Goal: Task Accomplishment & Management: Complete application form

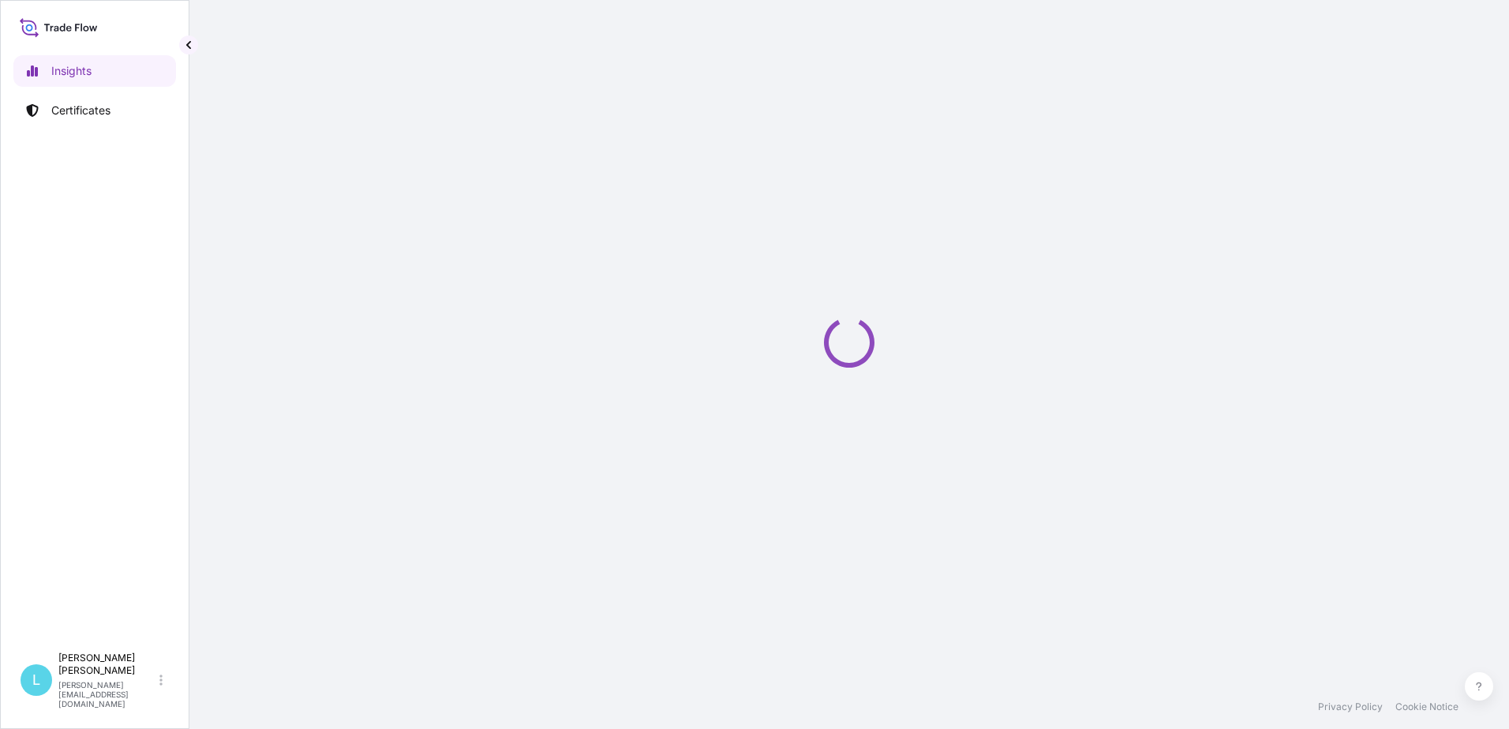
select select "2025"
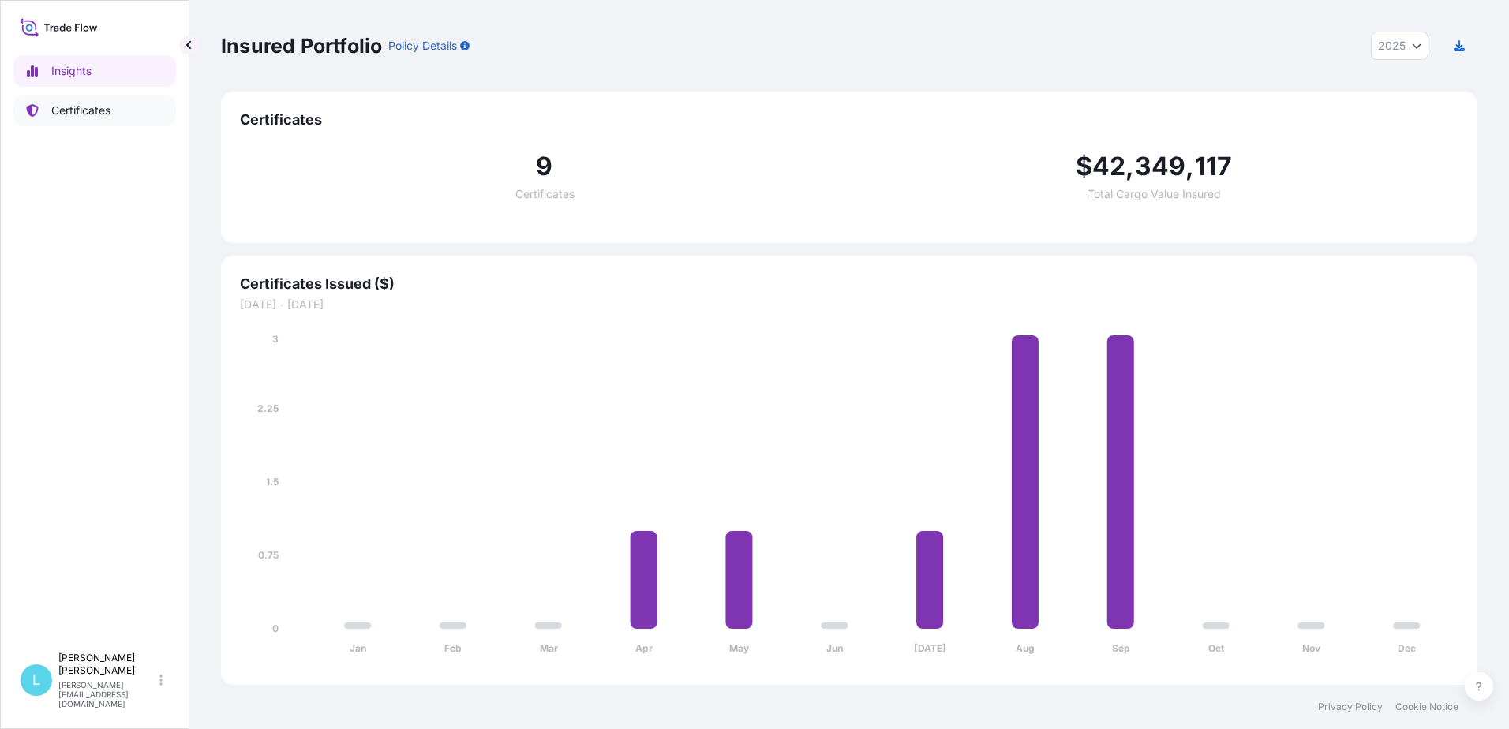
click at [66, 115] on p "Certificates" at bounding box center [80, 111] width 59 height 16
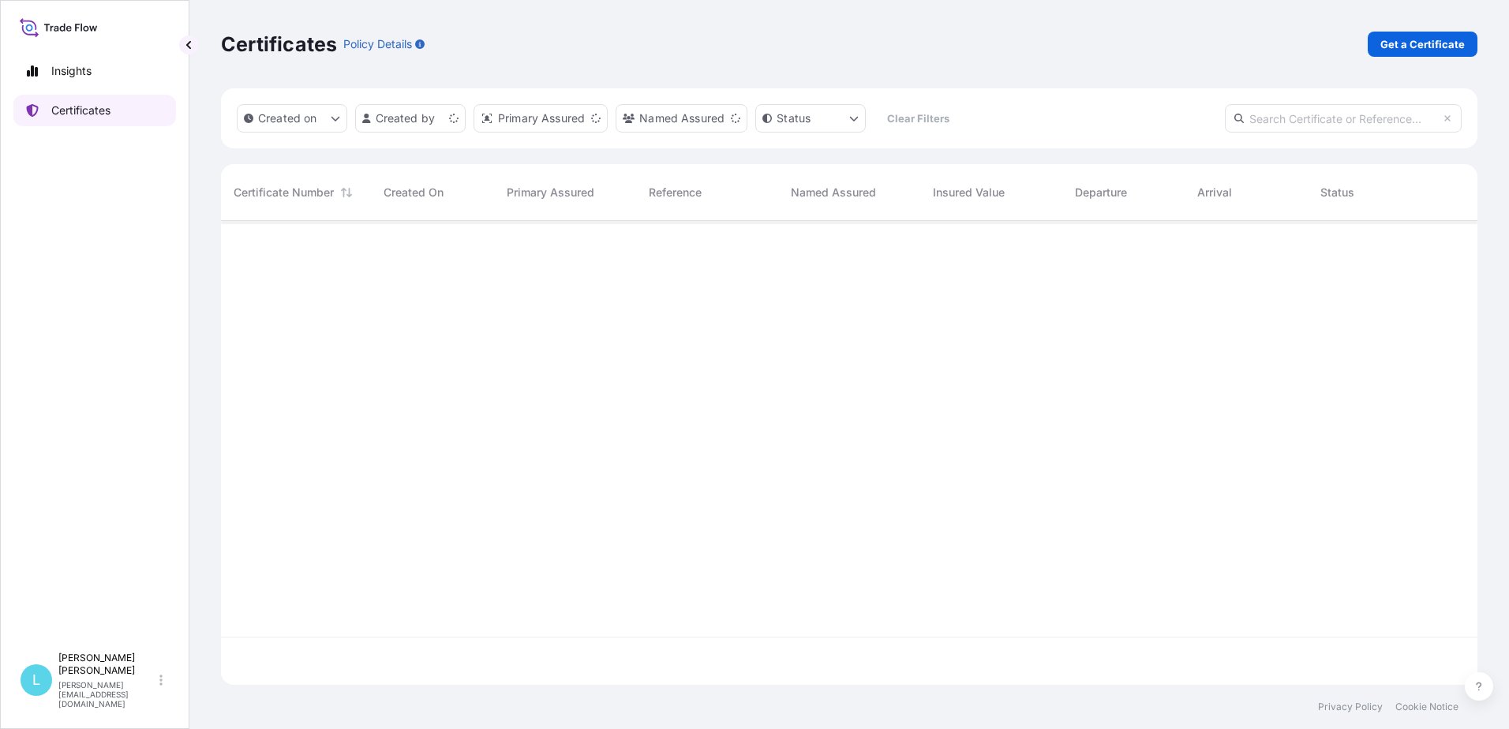
scroll to position [461, 1245]
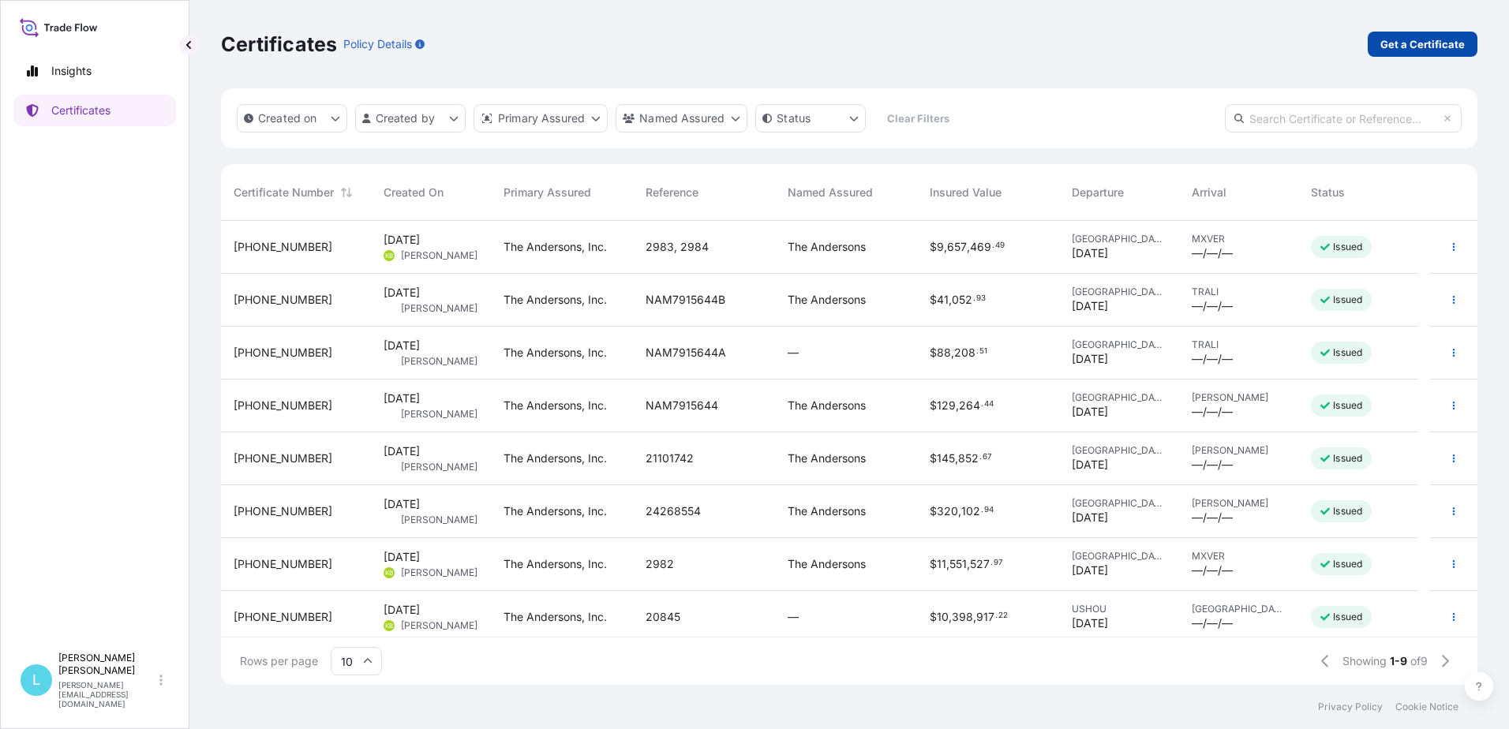
click at [1407, 51] on p "Get a Certificate" at bounding box center [1422, 44] width 84 height 16
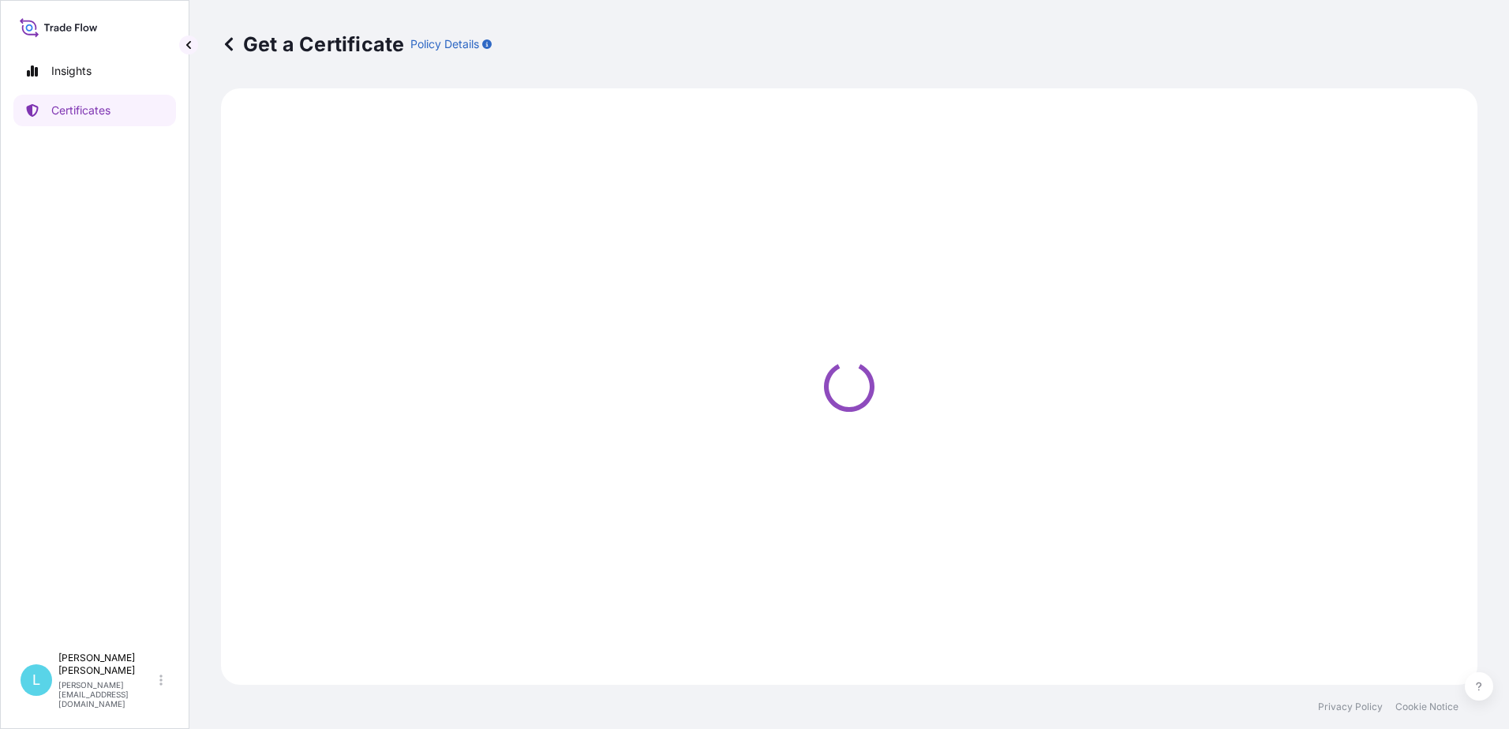
select select "Barge"
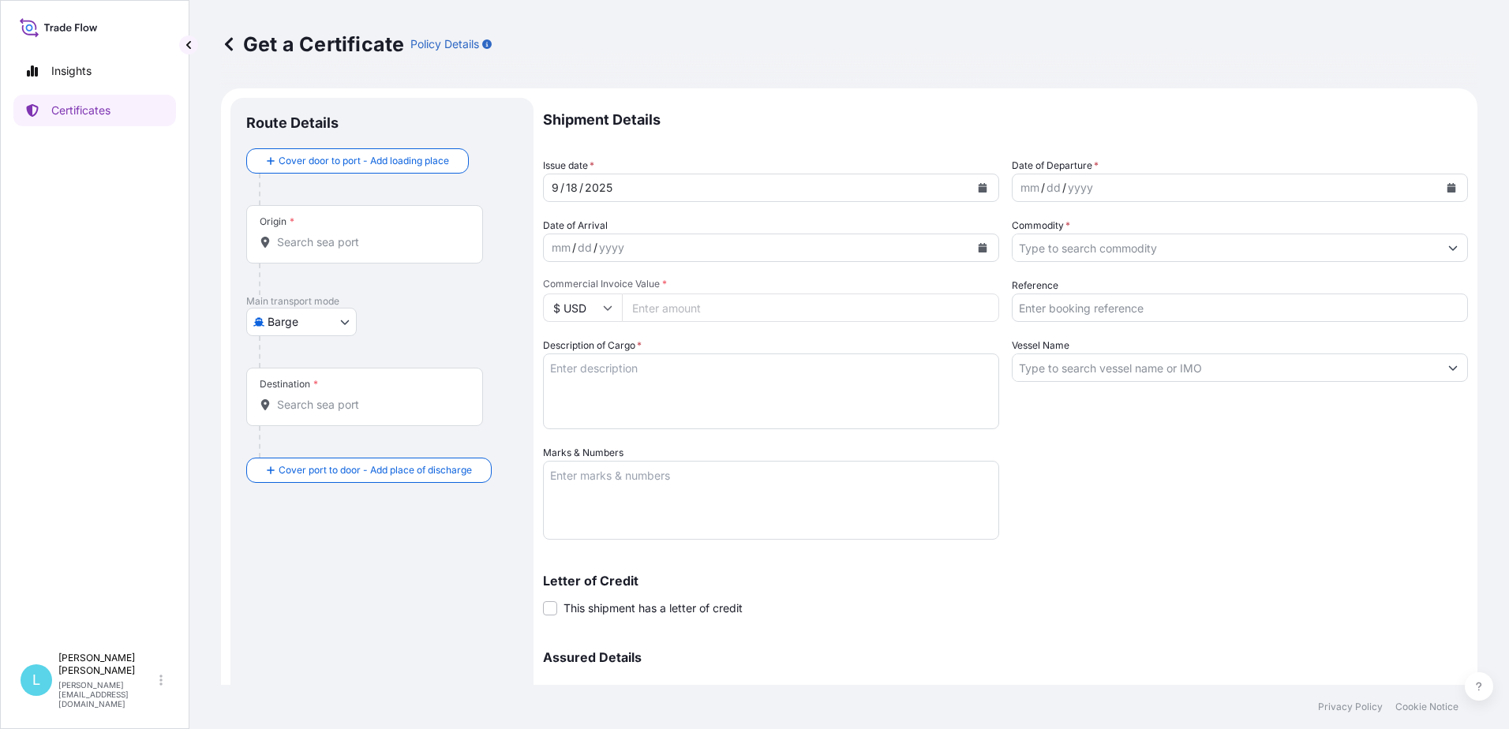
click at [1439, 181] on button "Calendar" at bounding box center [1451, 187] width 25 height 25
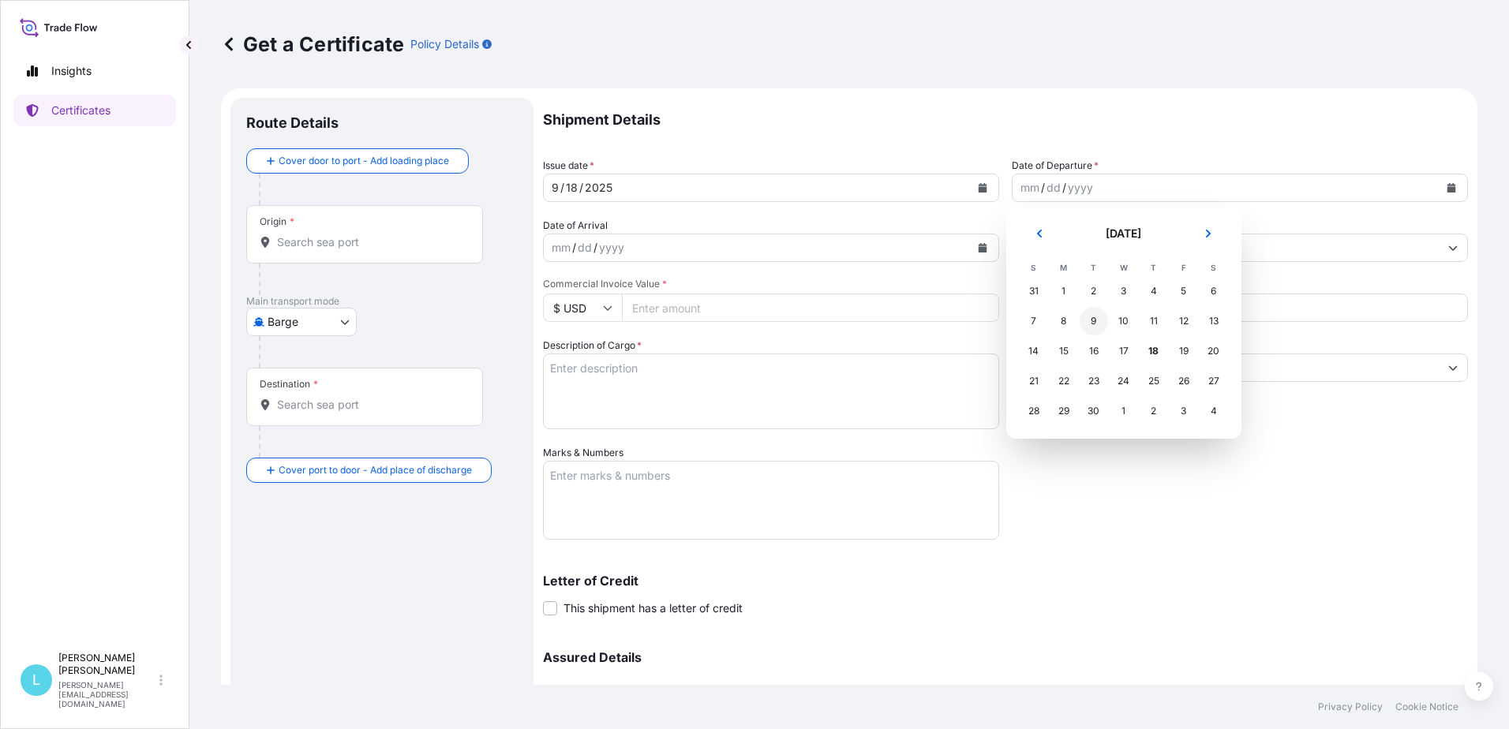
click at [1090, 323] on div "9" at bounding box center [1094, 321] width 28 height 28
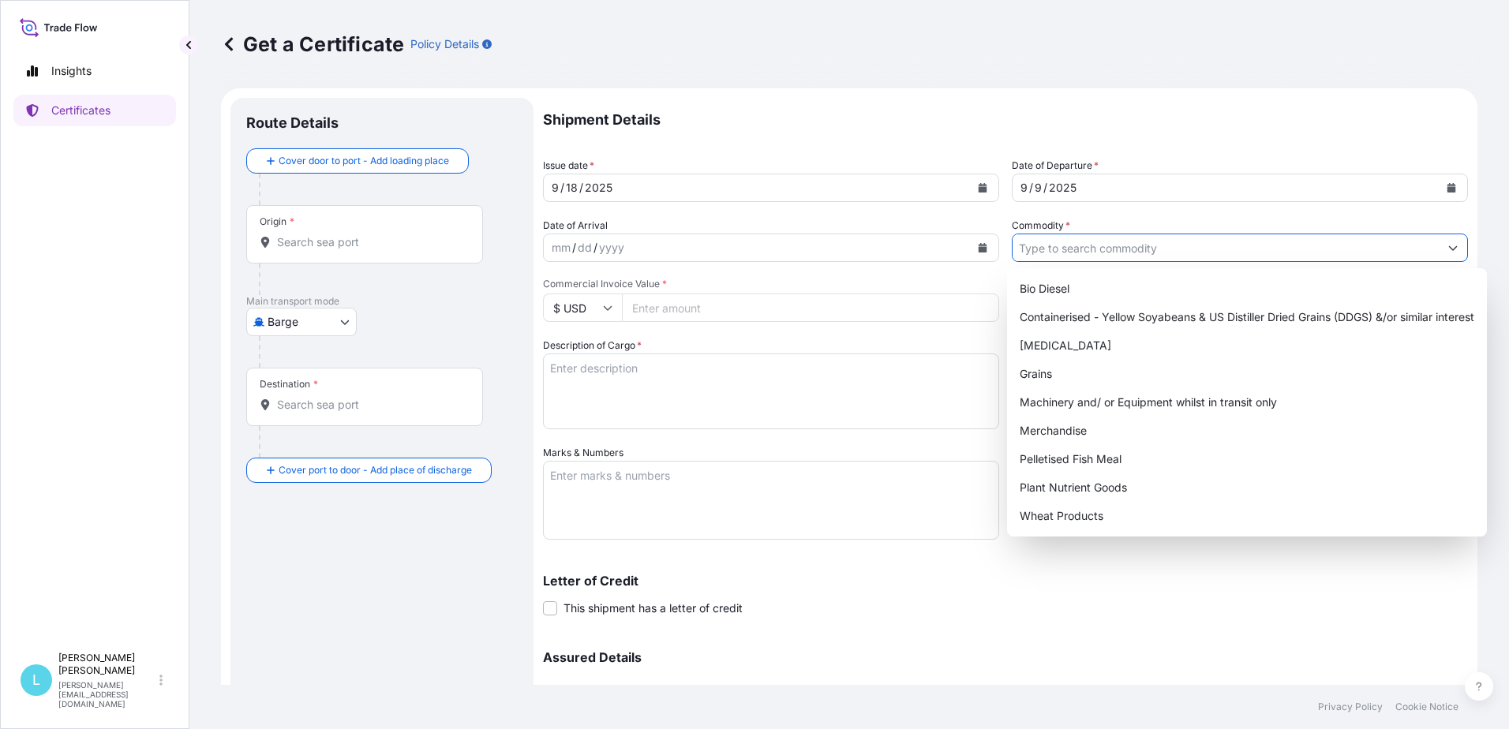
click at [1052, 254] on input "Commodity *" at bounding box center [1226, 248] width 426 height 28
click at [1048, 371] on div "Grains" at bounding box center [1246, 374] width 467 height 28
type input "Grains"
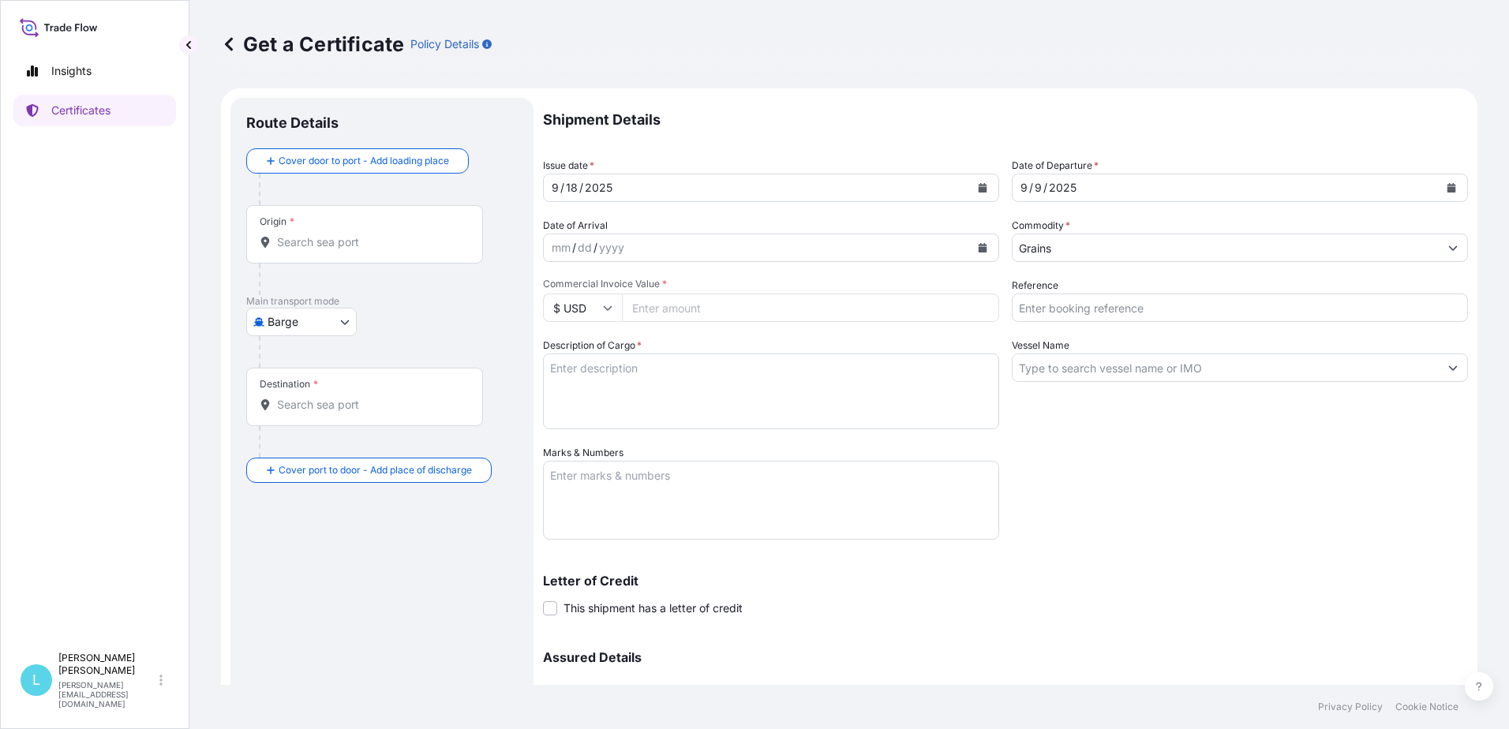
drag, startPoint x: 628, startPoint y: 376, endPoint x: 637, endPoint y: 375, distance: 8.8
click at [628, 376] on textarea "Description of Cargo *" at bounding box center [771, 392] width 456 height 76
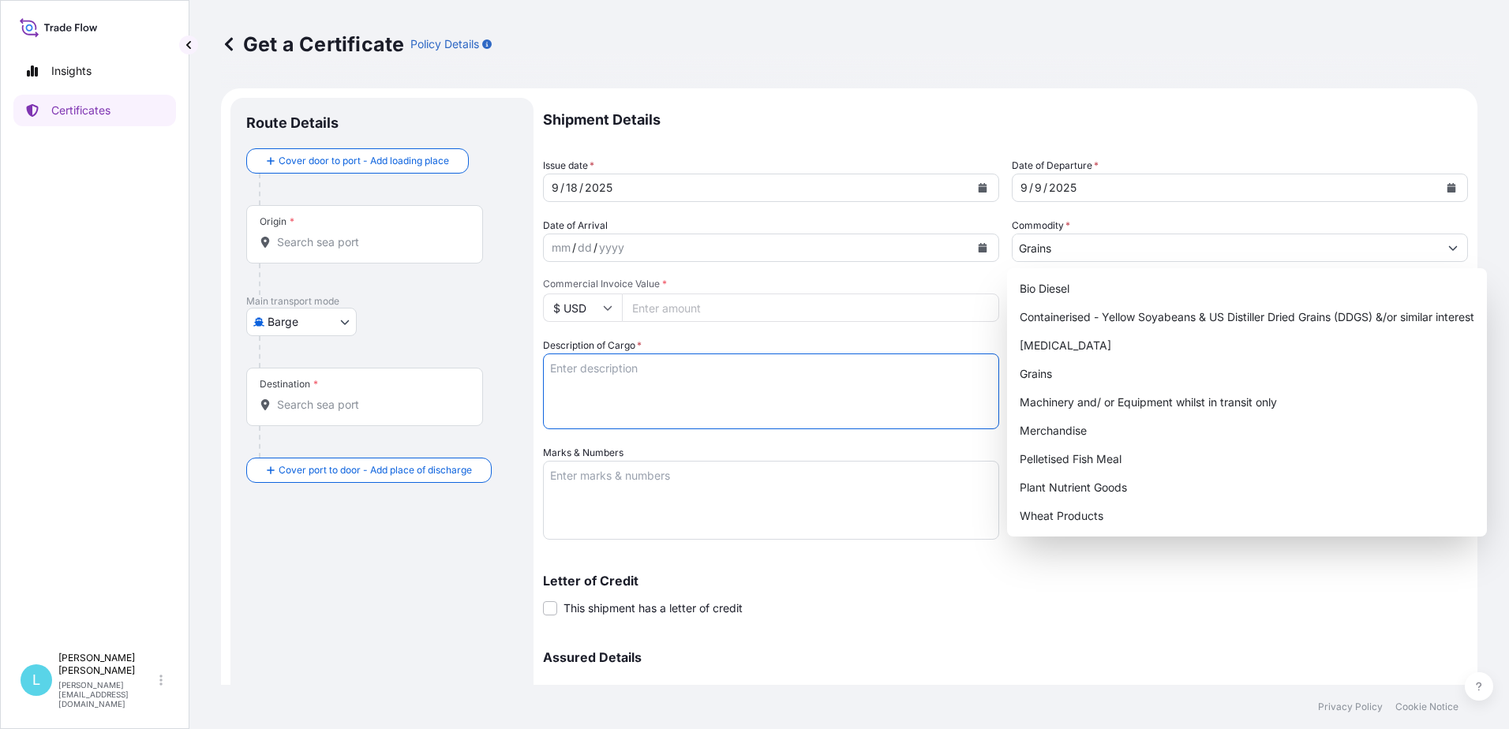
paste textarea "U.S. NO. 2 OR BETTER YELLOW CORN"
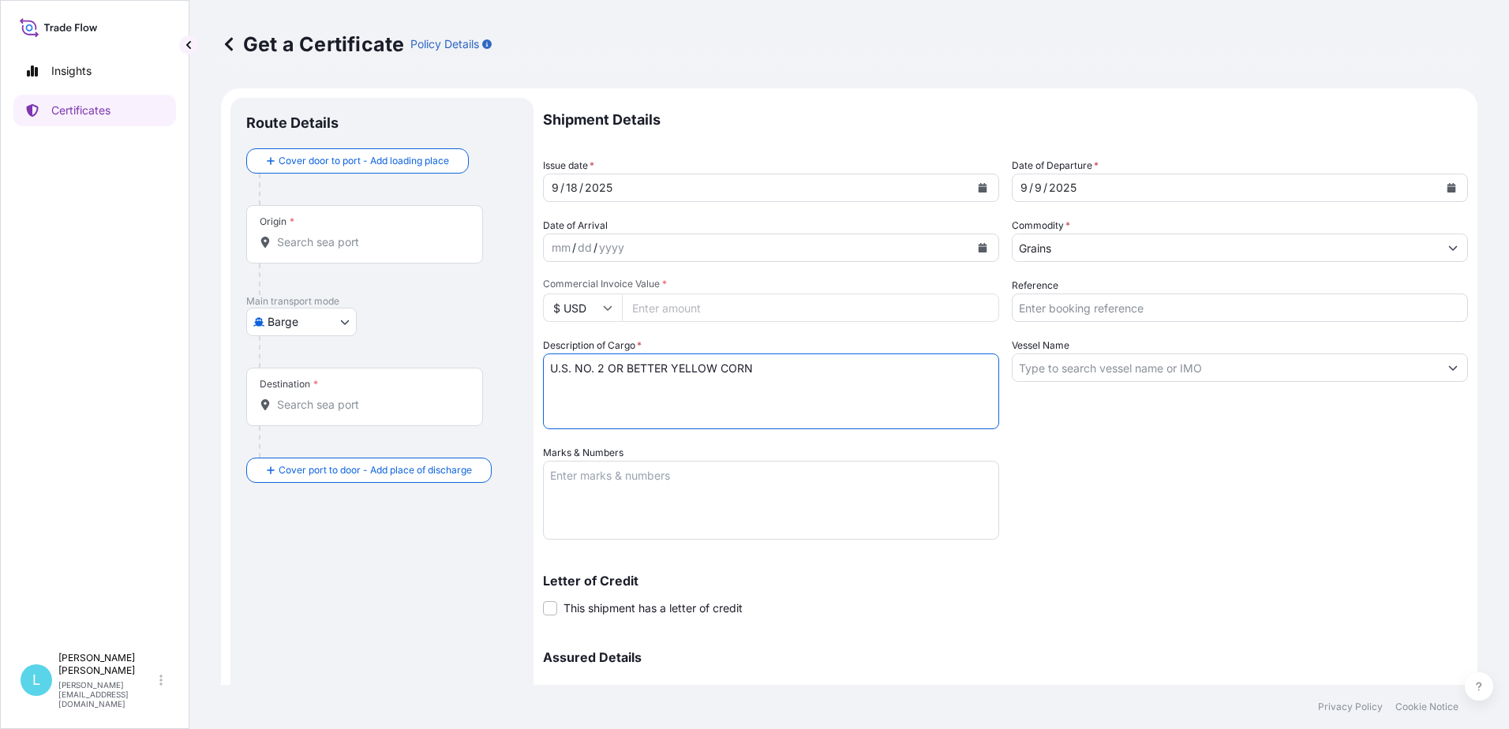
type textarea "U.S. NO. 2 OR BETTER YELLOW CORN"
click at [1057, 379] on input "Vessel Name" at bounding box center [1226, 368] width 426 height 28
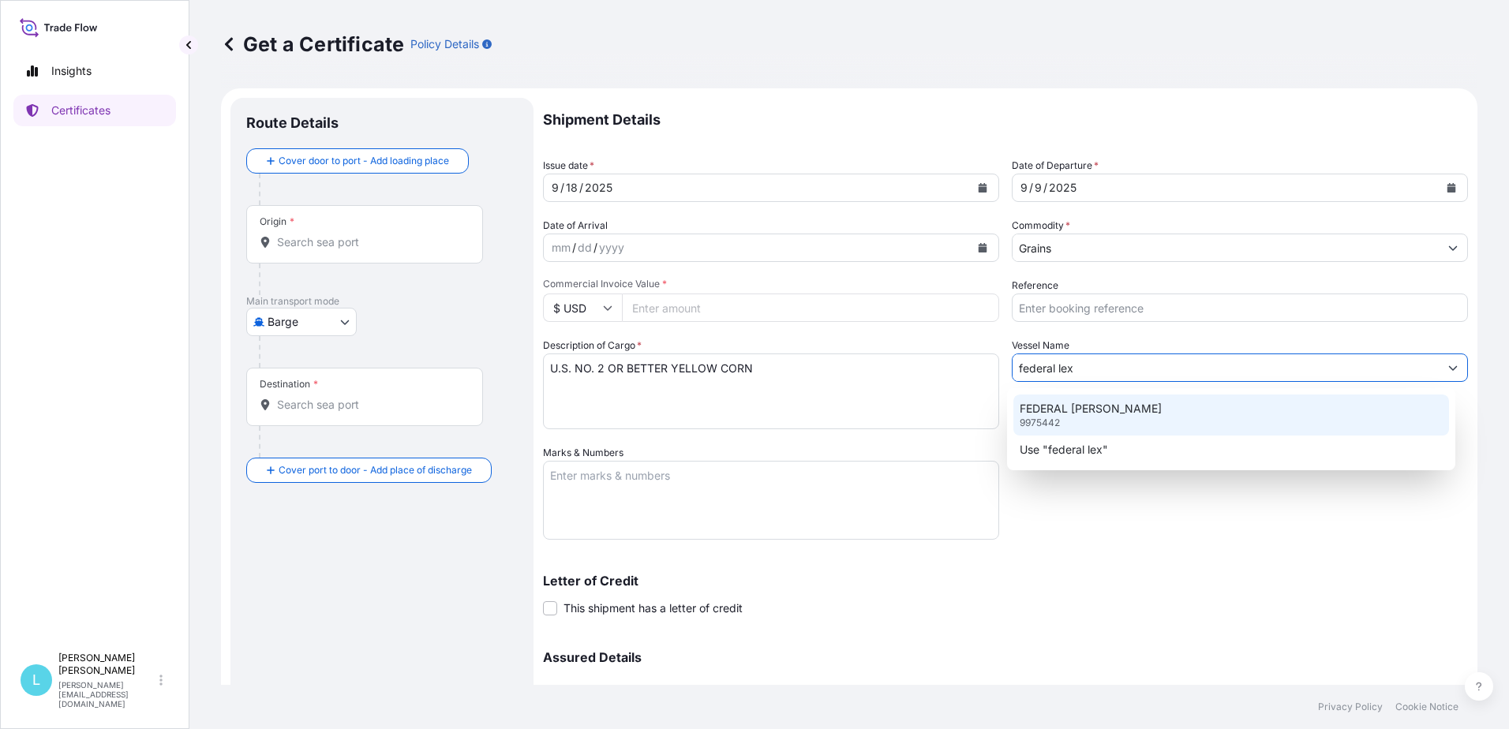
click at [1059, 414] on p "FEDERAL [PERSON_NAME]" at bounding box center [1091, 409] width 142 height 16
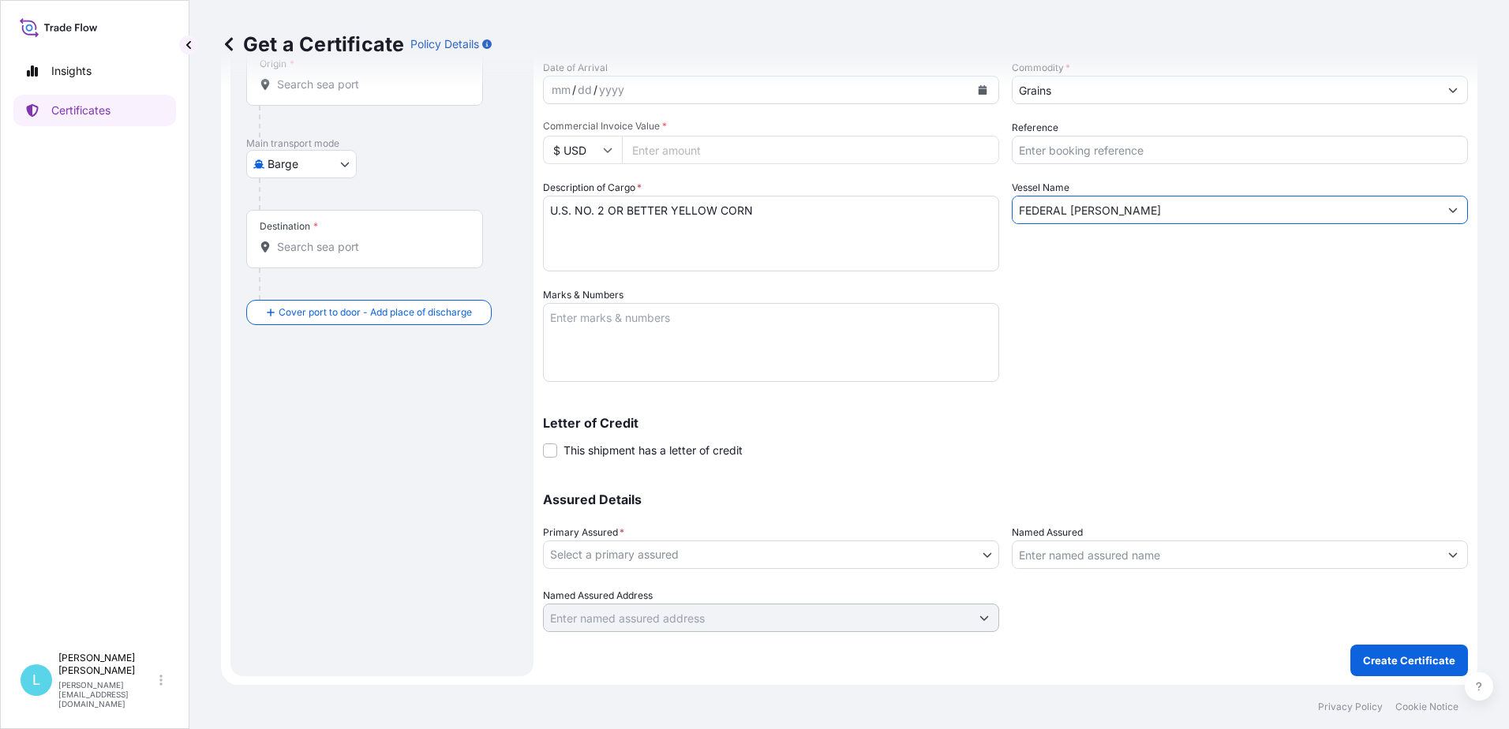
scroll to position [159, 0]
type input "FEDERAL [PERSON_NAME]"
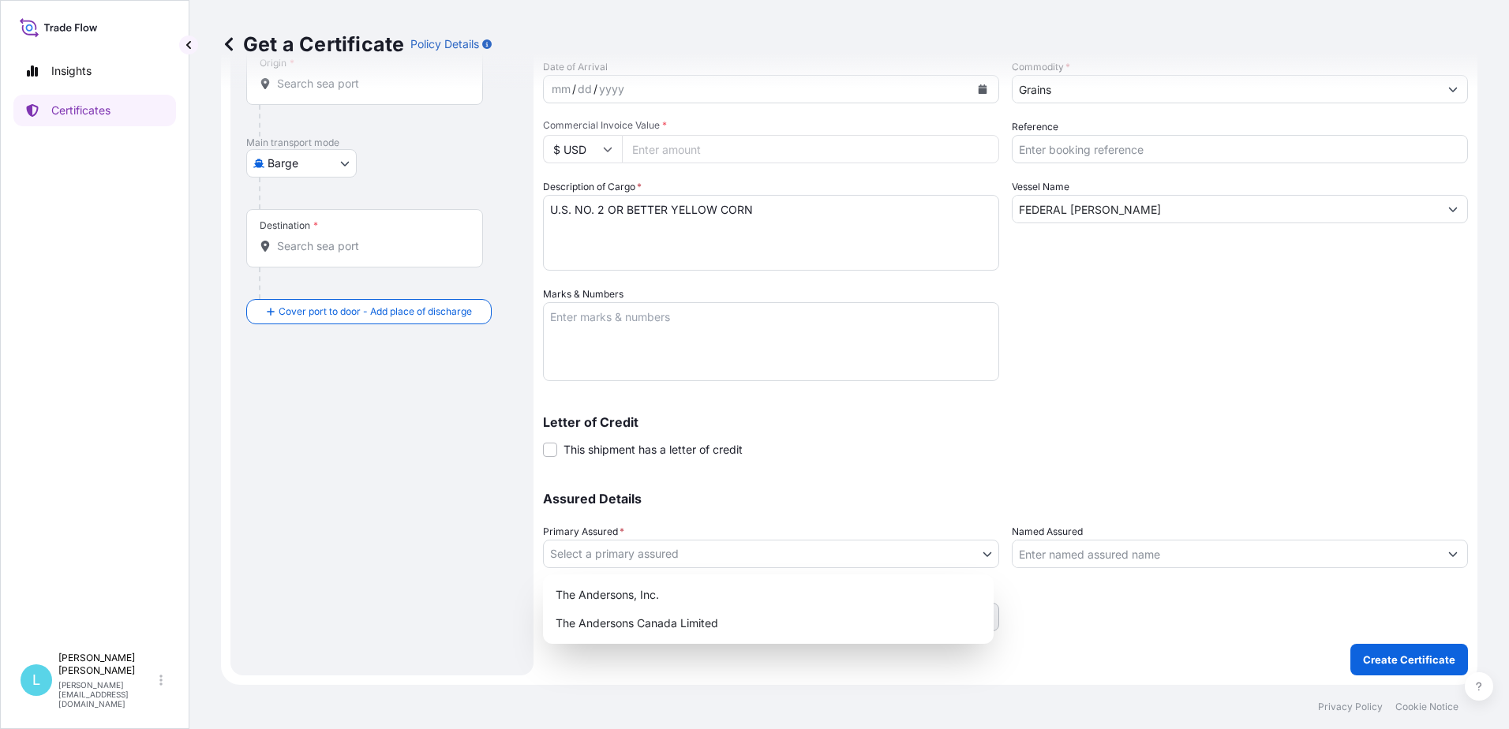
click at [705, 556] on body "94 options available. 2 options available. 1 option available. 2 options availa…" at bounding box center [754, 364] width 1509 height 729
click at [644, 597] on div "The Andersons, Inc." at bounding box center [768, 595] width 438 height 28
select select "31565"
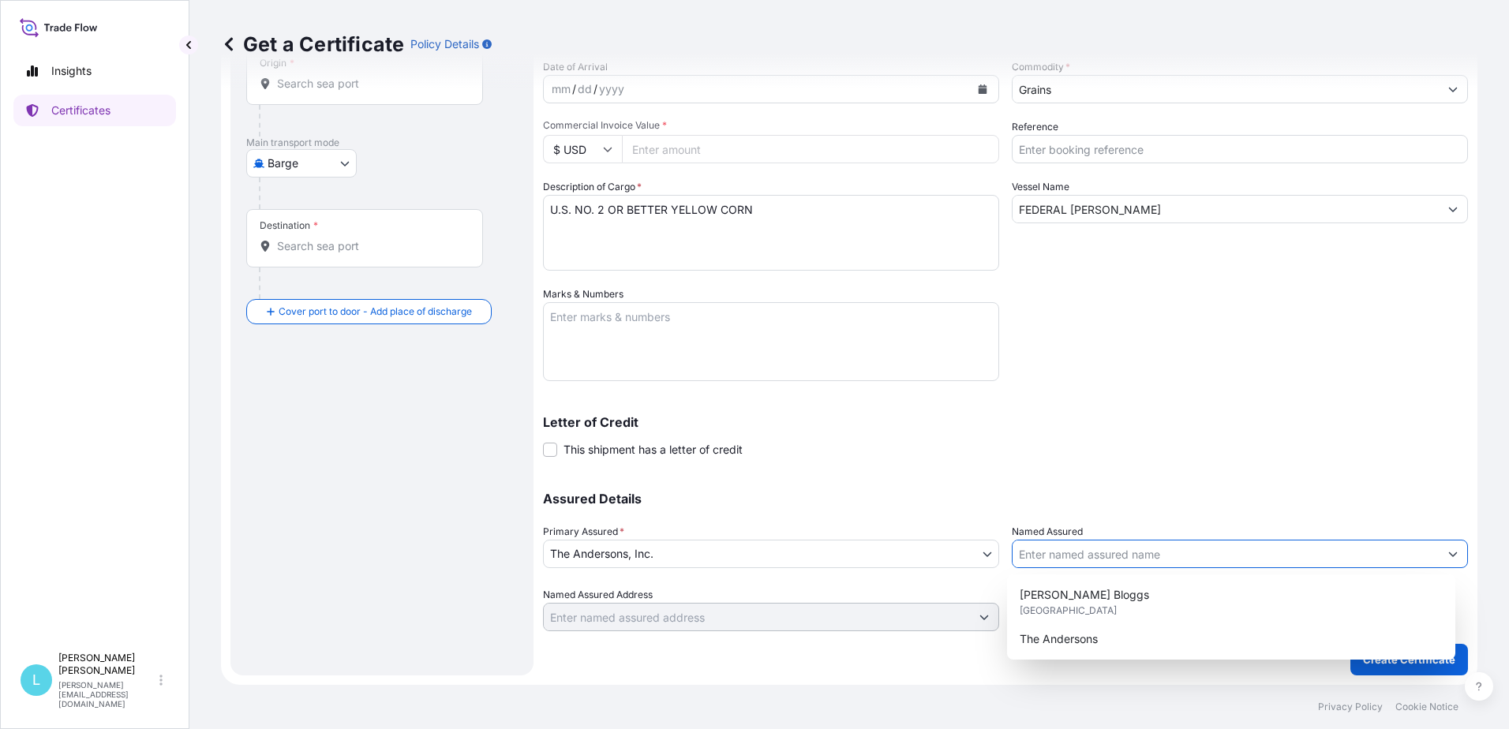
click at [1169, 561] on input "Named Assured" at bounding box center [1226, 554] width 426 height 28
click at [1234, 436] on div "Letter of Credit This shipment has a letter of credit Letter of credit * Letter…" at bounding box center [1005, 437] width 925 height 42
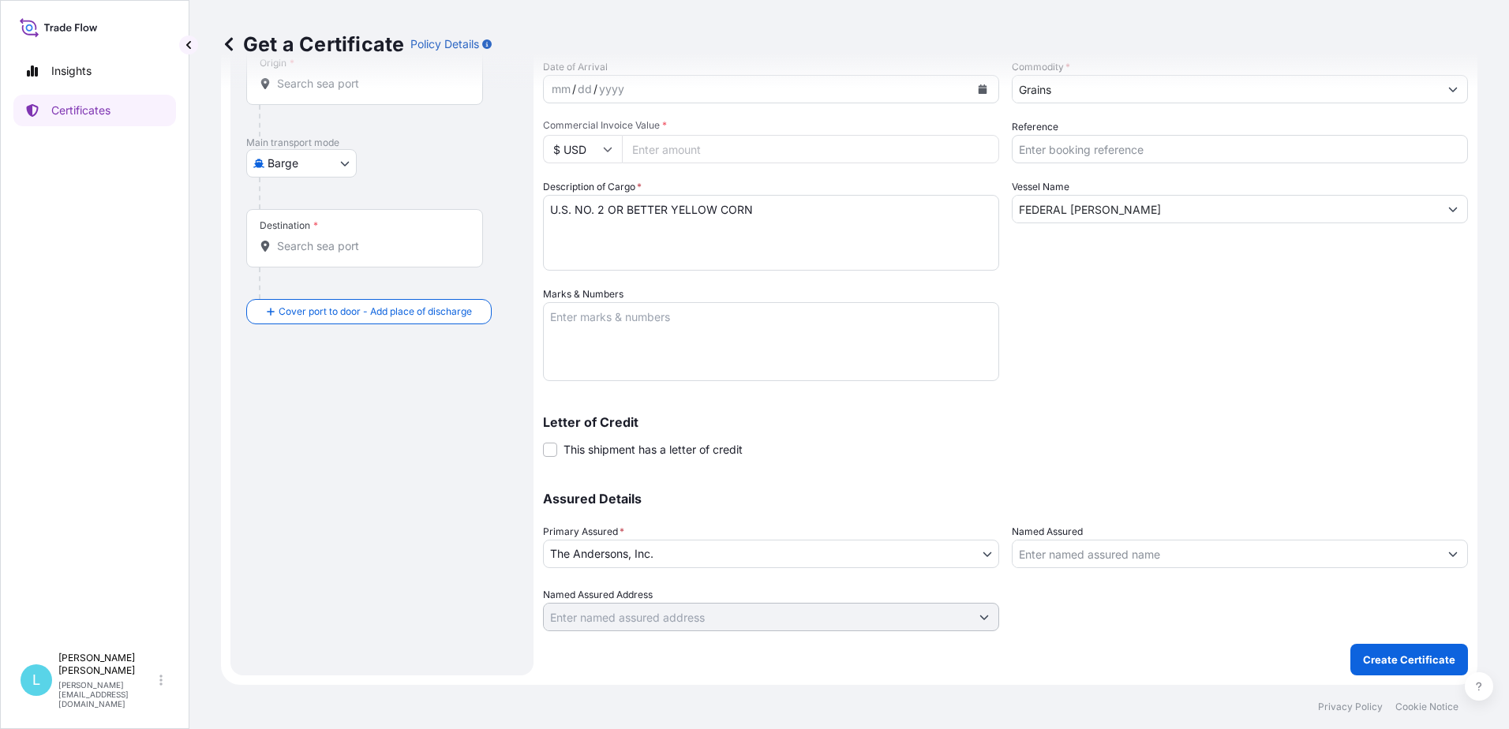
click at [648, 153] on input "Commercial Invoice Value *" at bounding box center [810, 149] width 377 height 28
type input "5472101.57"
click at [1365, 657] on p "Create Certificate" at bounding box center [1409, 660] width 92 height 16
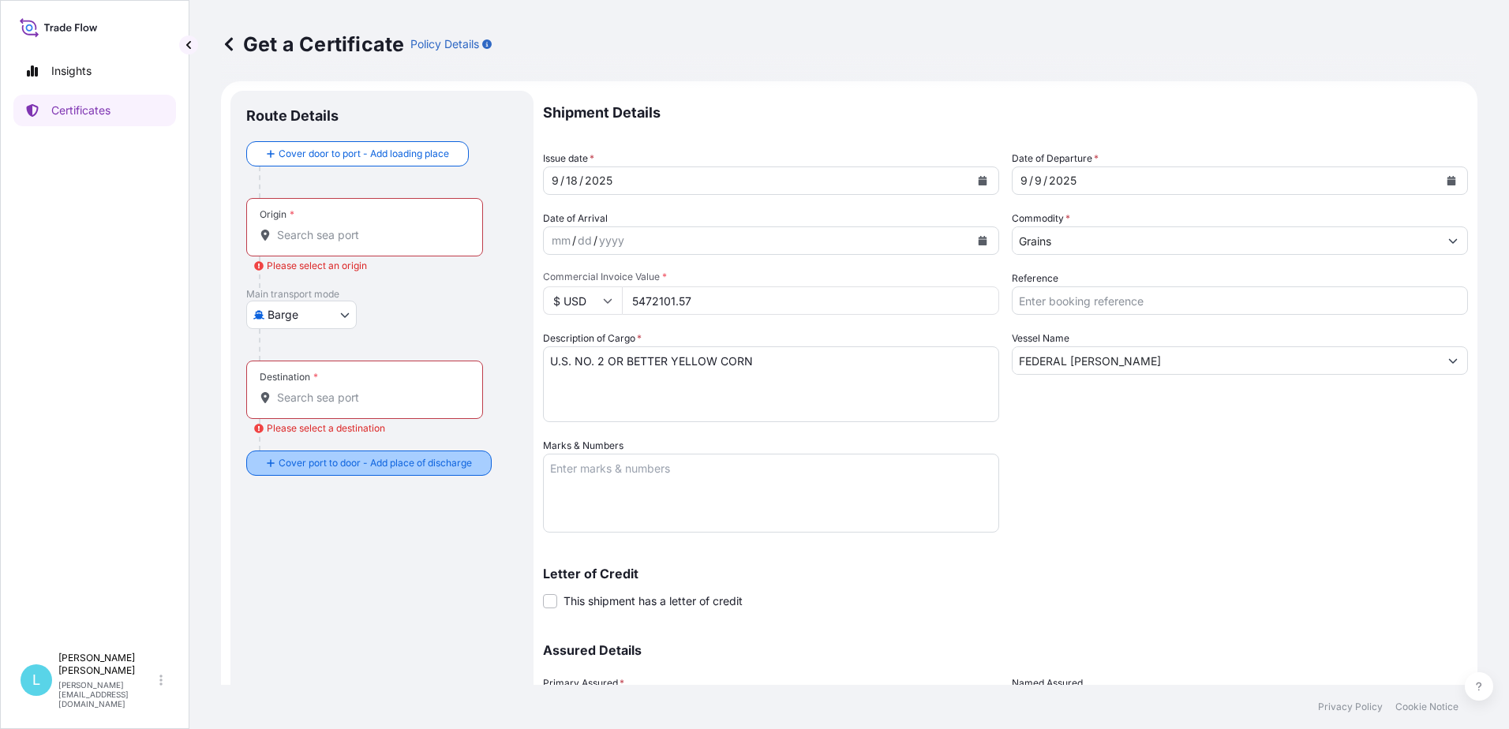
scroll to position [0, 0]
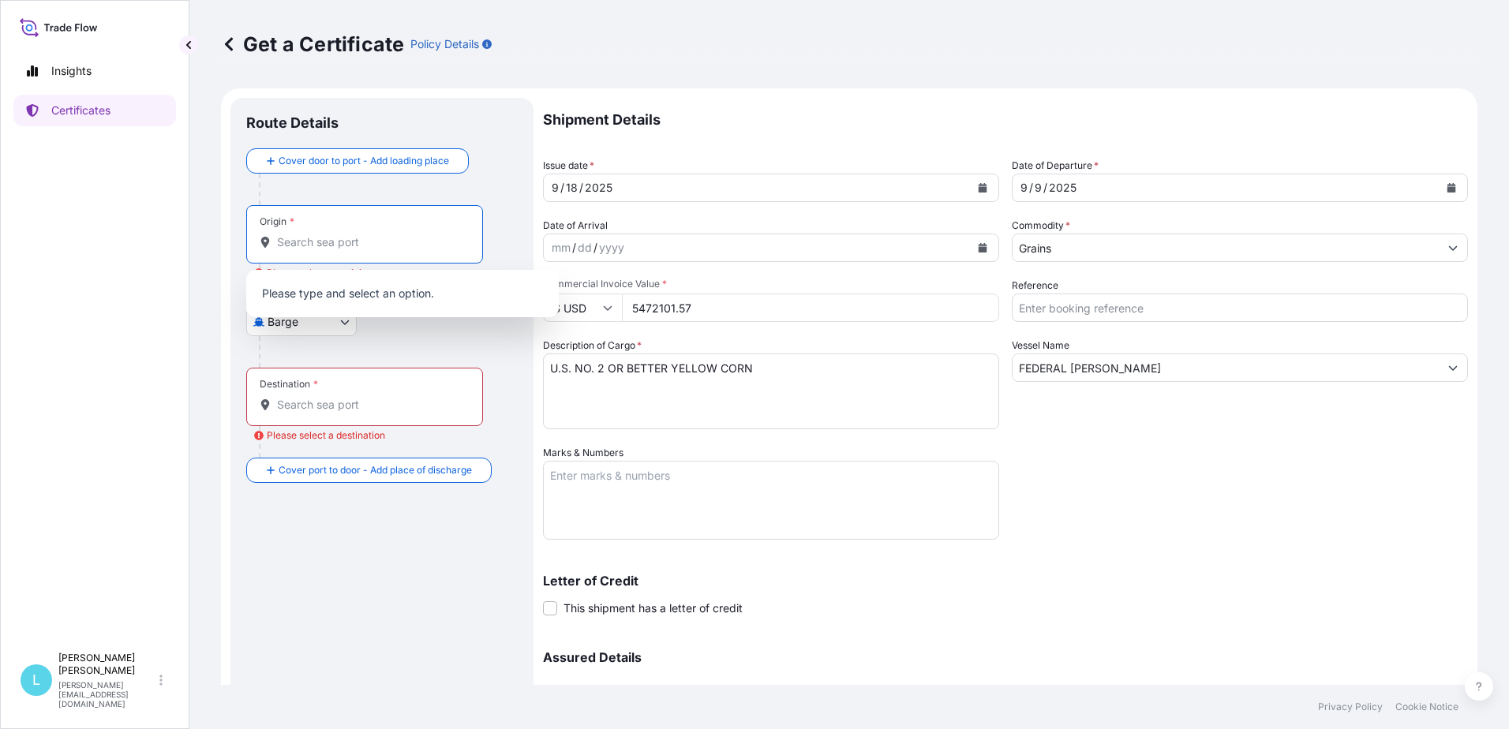
click at [296, 241] on input "Origin * Please select an origin" at bounding box center [370, 242] width 186 height 16
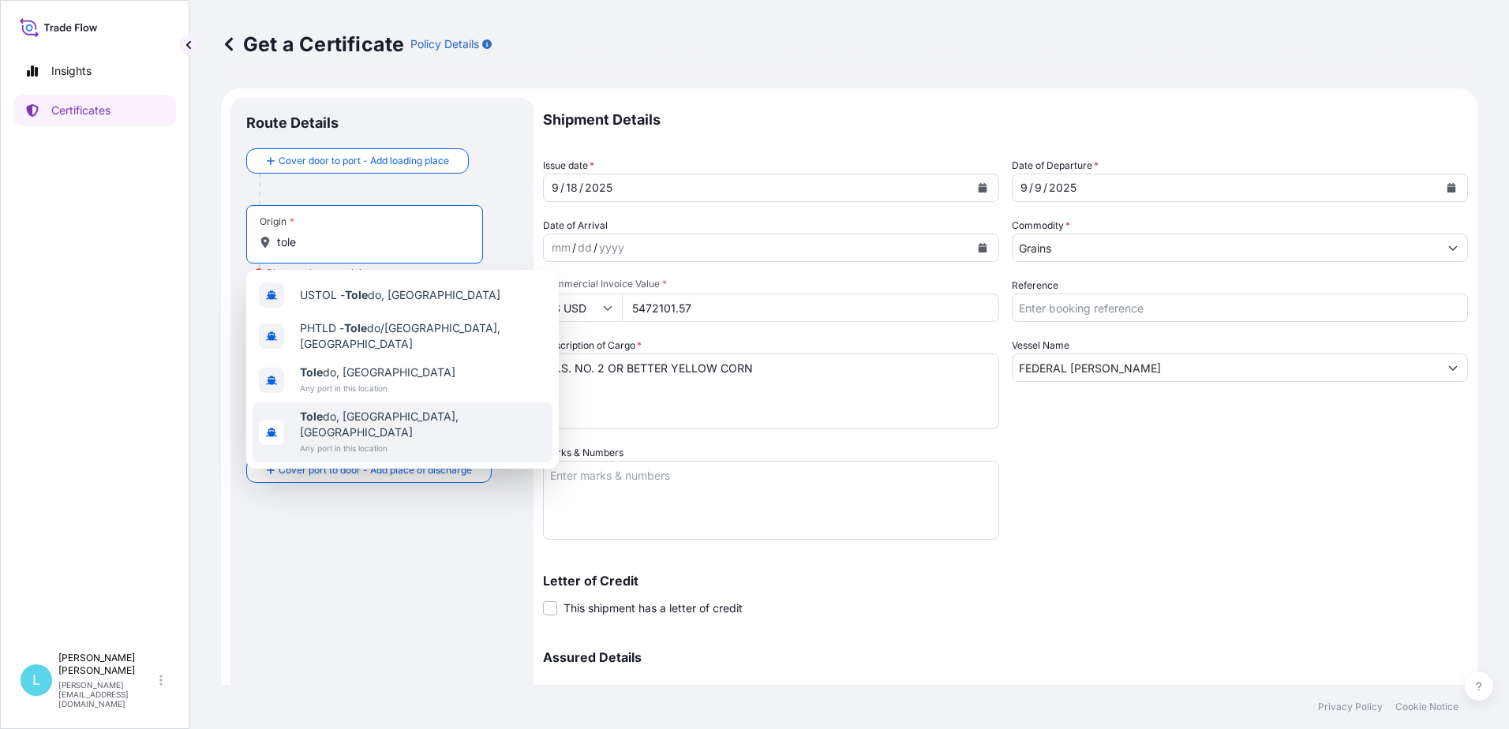
click at [336, 440] on span "Any port in this location" at bounding box center [423, 448] width 246 height 16
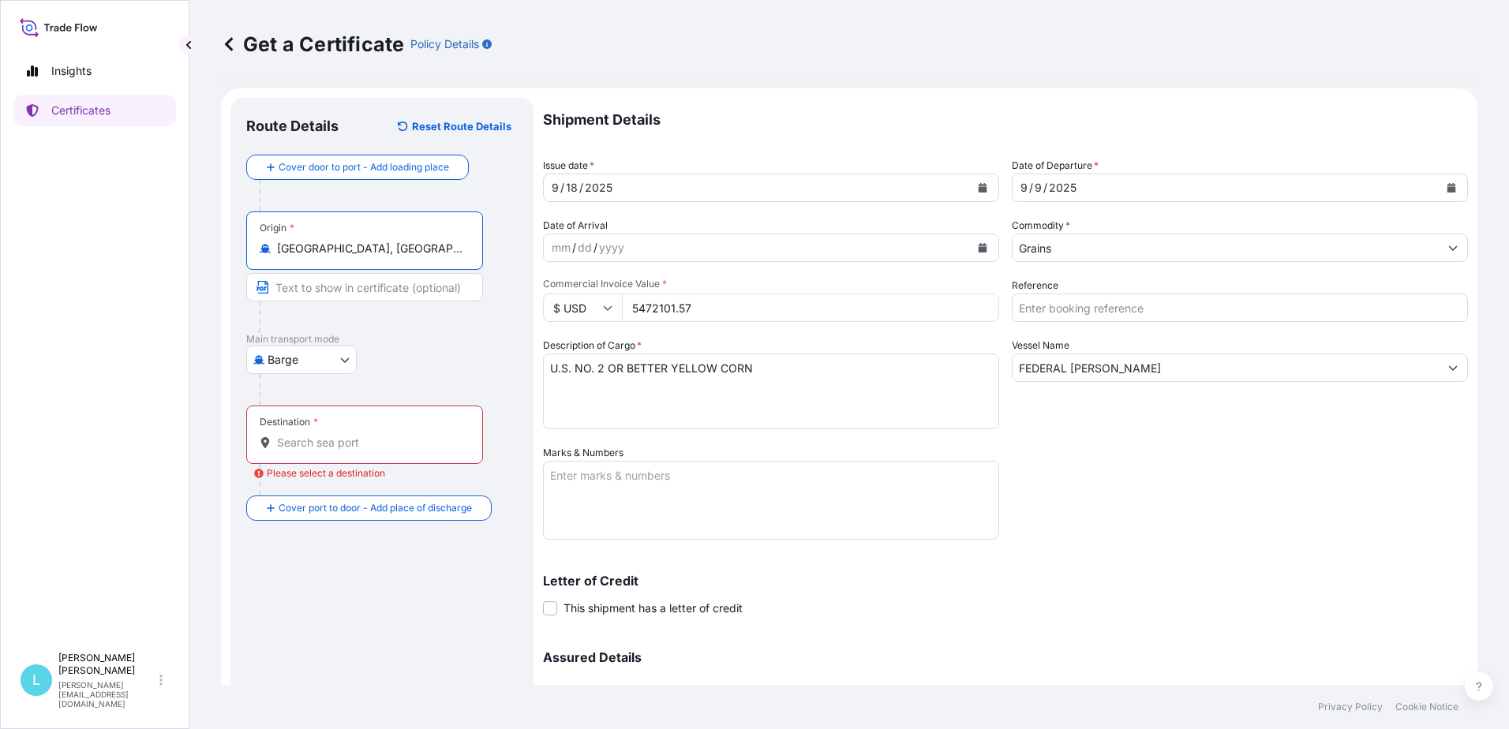
type input "[GEOGRAPHIC_DATA], [GEOGRAPHIC_DATA], [GEOGRAPHIC_DATA]"
click at [316, 360] on body "4 options available. Insights Certificates L [PERSON_NAME] [EMAIL_ADDRESS][DOMA…" at bounding box center [754, 364] width 1509 height 729
click at [290, 481] on span "Sea" at bounding box center [286, 486] width 20 height 16
select select "Sea"
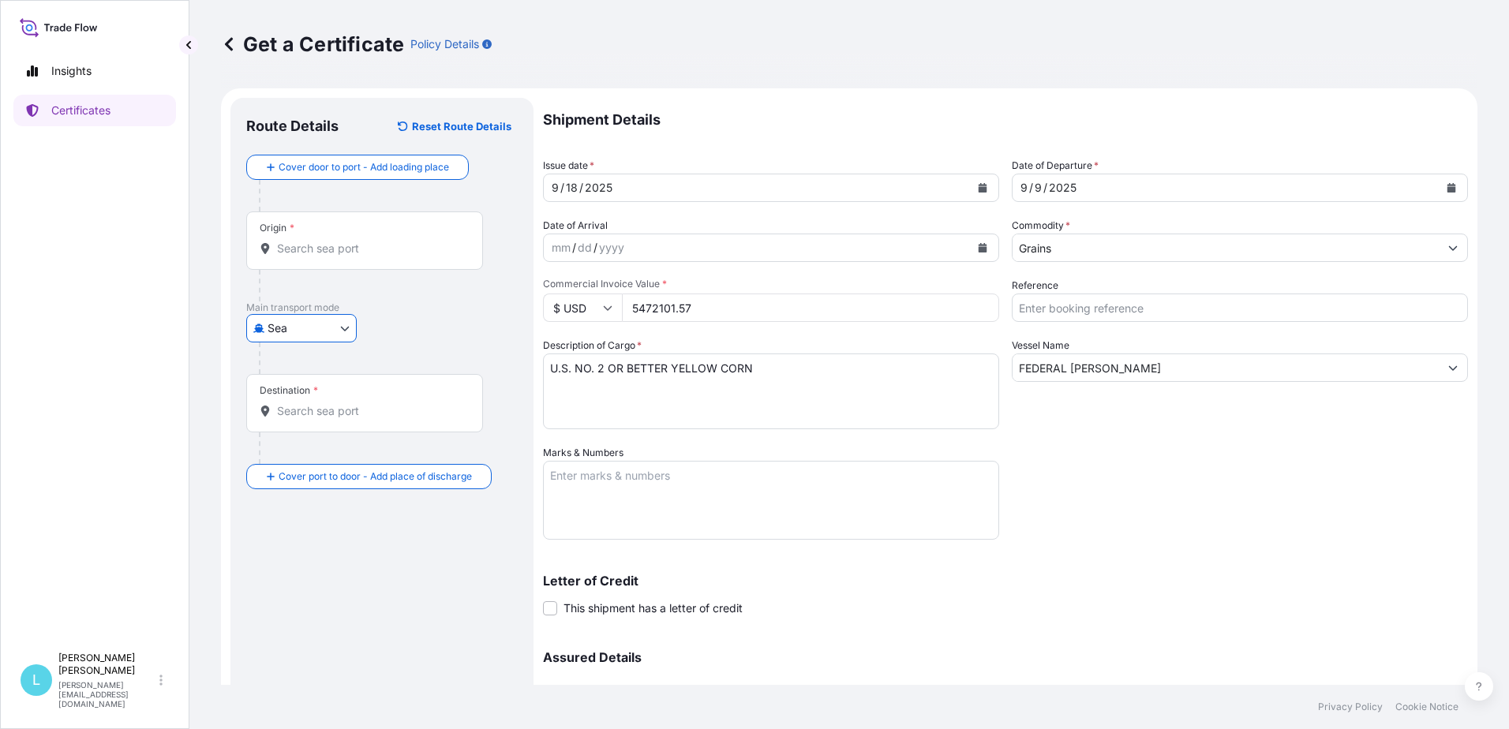
click at [302, 408] on input "Destination *" at bounding box center [370, 411] width 186 height 16
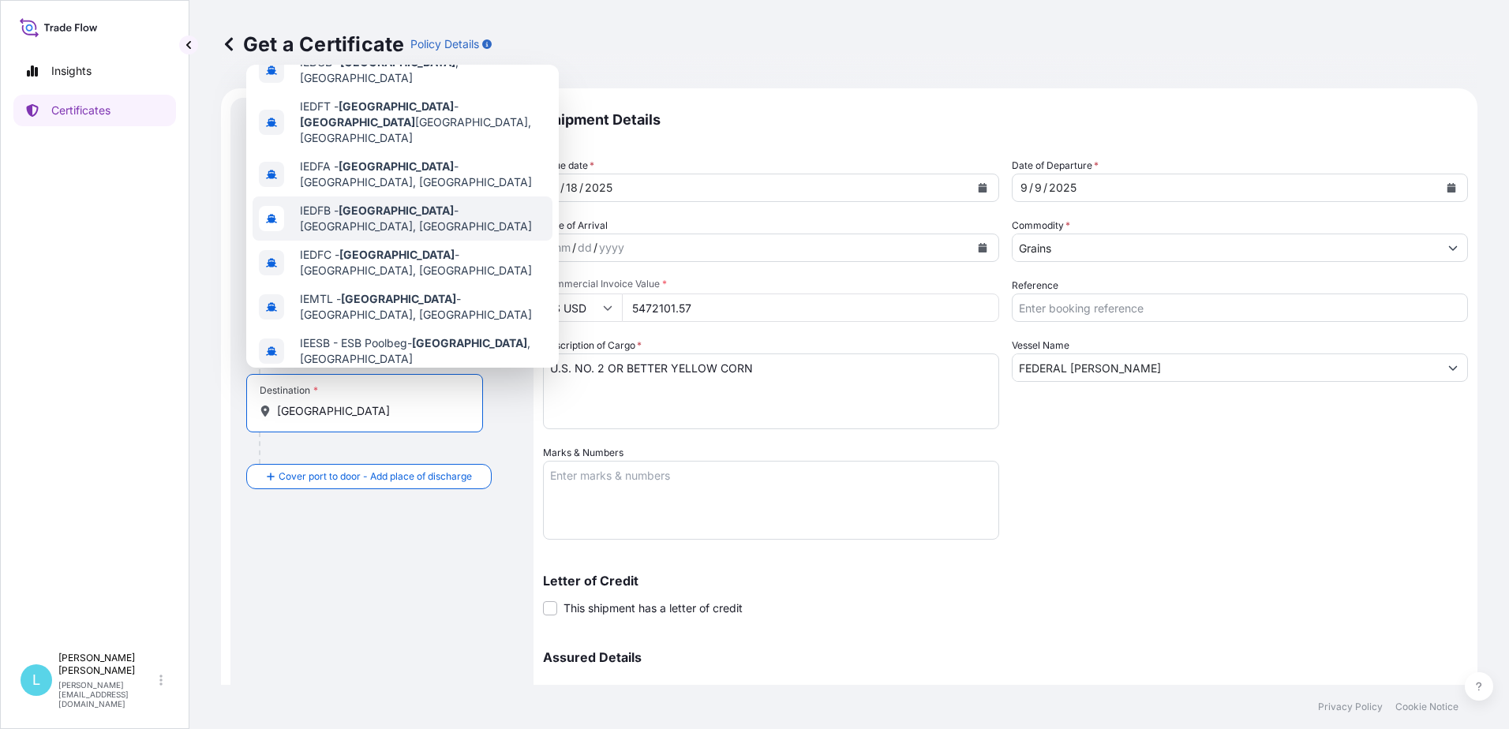
scroll to position [107, 0]
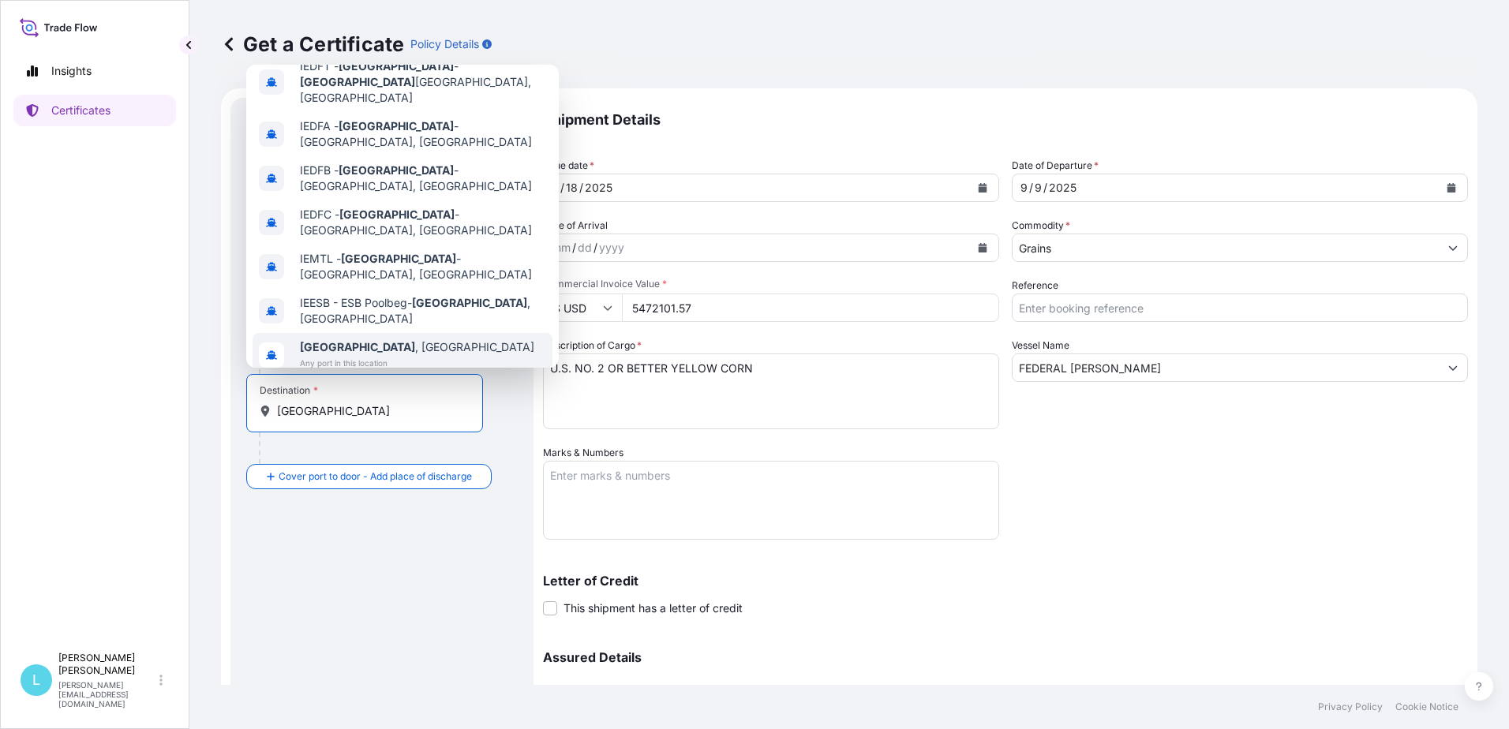
click at [365, 355] on span "Any port in this location" at bounding box center [417, 363] width 234 height 16
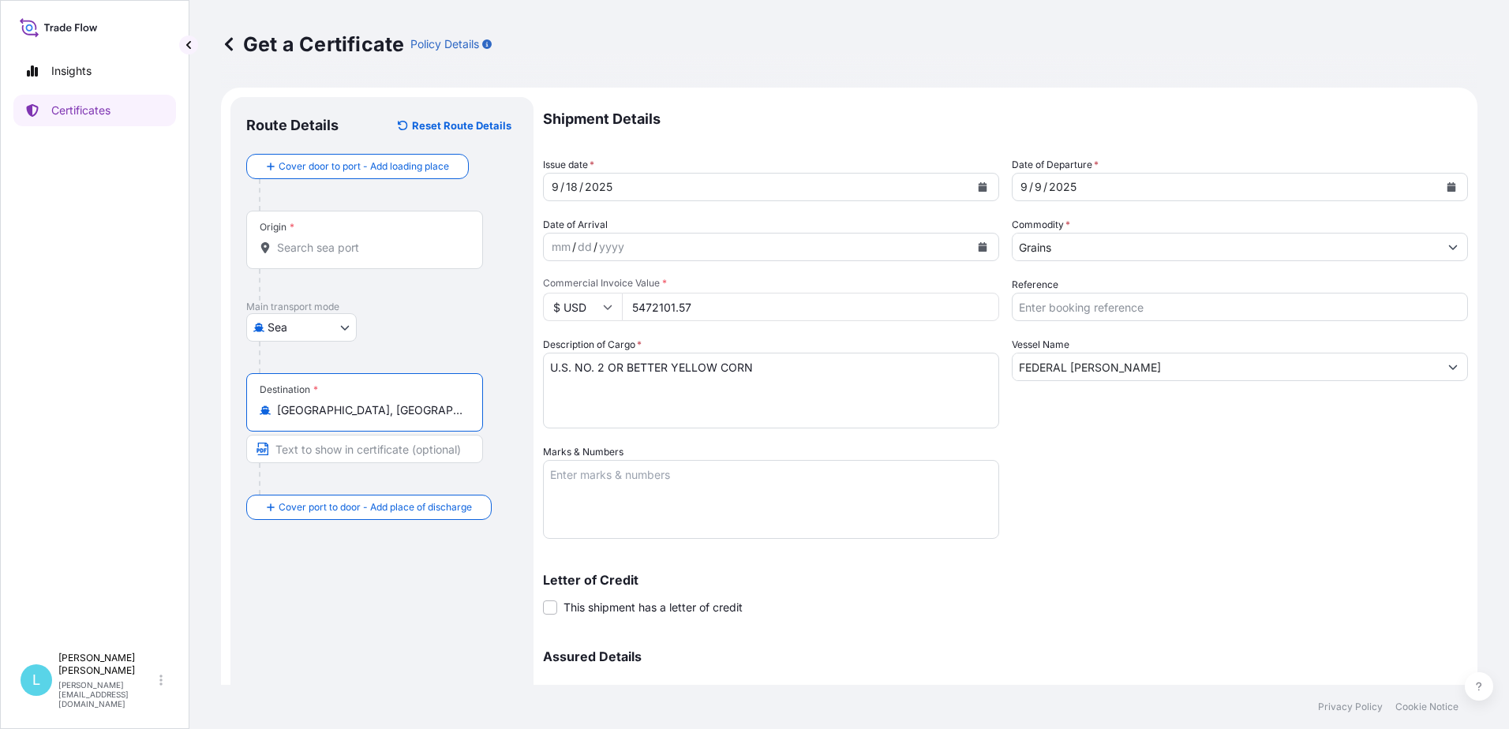
scroll to position [0, 0]
type input "[GEOGRAPHIC_DATA], [GEOGRAPHIC_DATA]"
click at [335, 245] on input "Origin *" at bounding box center [370, 249] width 186 height 16
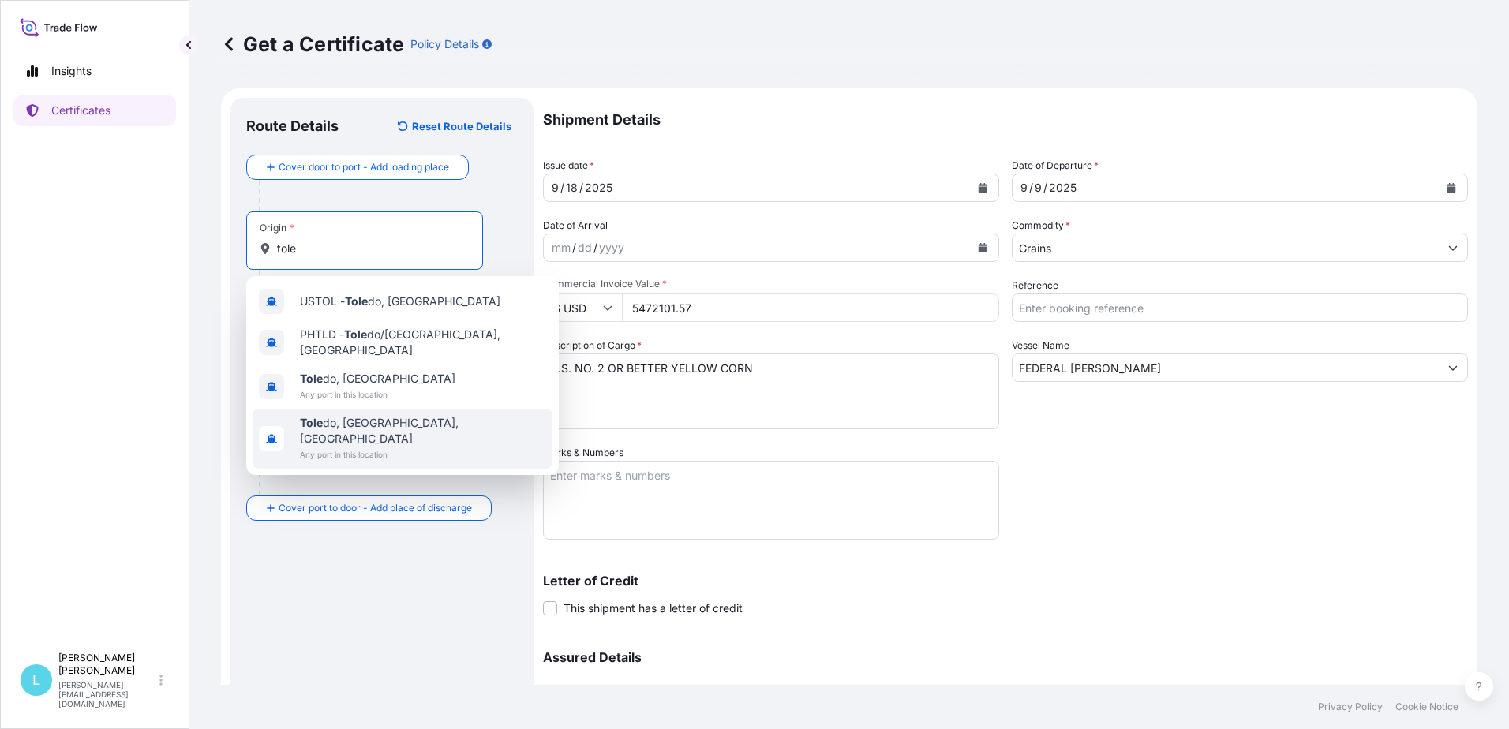
click at [342, 418] on span "Tole do, [GEOGRAPHIC_DATA], [GEOGRAPHIC_DATA]" at bounding box center [423, 431] width 246 height 32
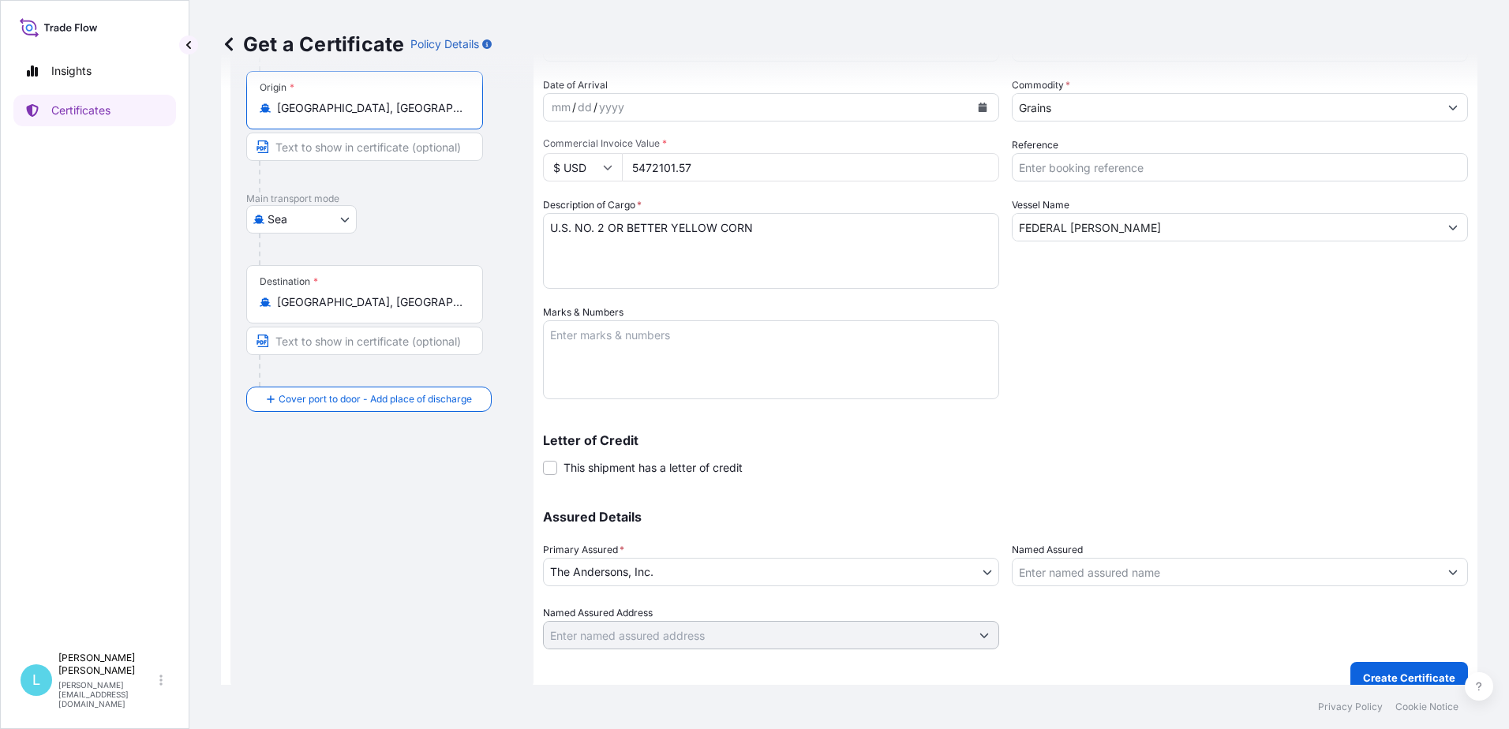
scroll to position [159, 0]
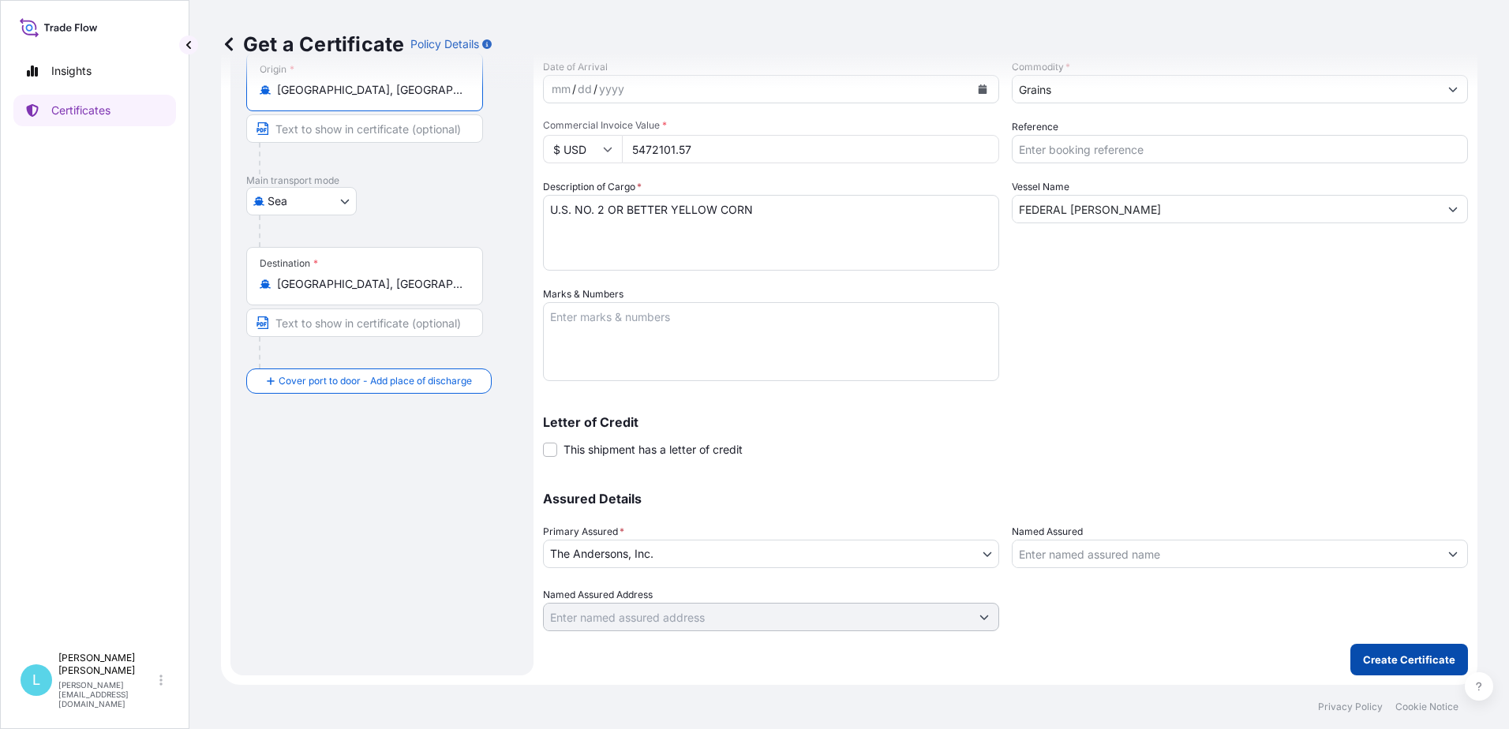
type input "[GEOGRAPHIC_DATA], [GEOGRAPHIC_DATA], [GEOGRAPHIC_DATA]"
click at [1382, 660] on p "Create Certificate" at bounding box center [1409, 660] width 92 height 16
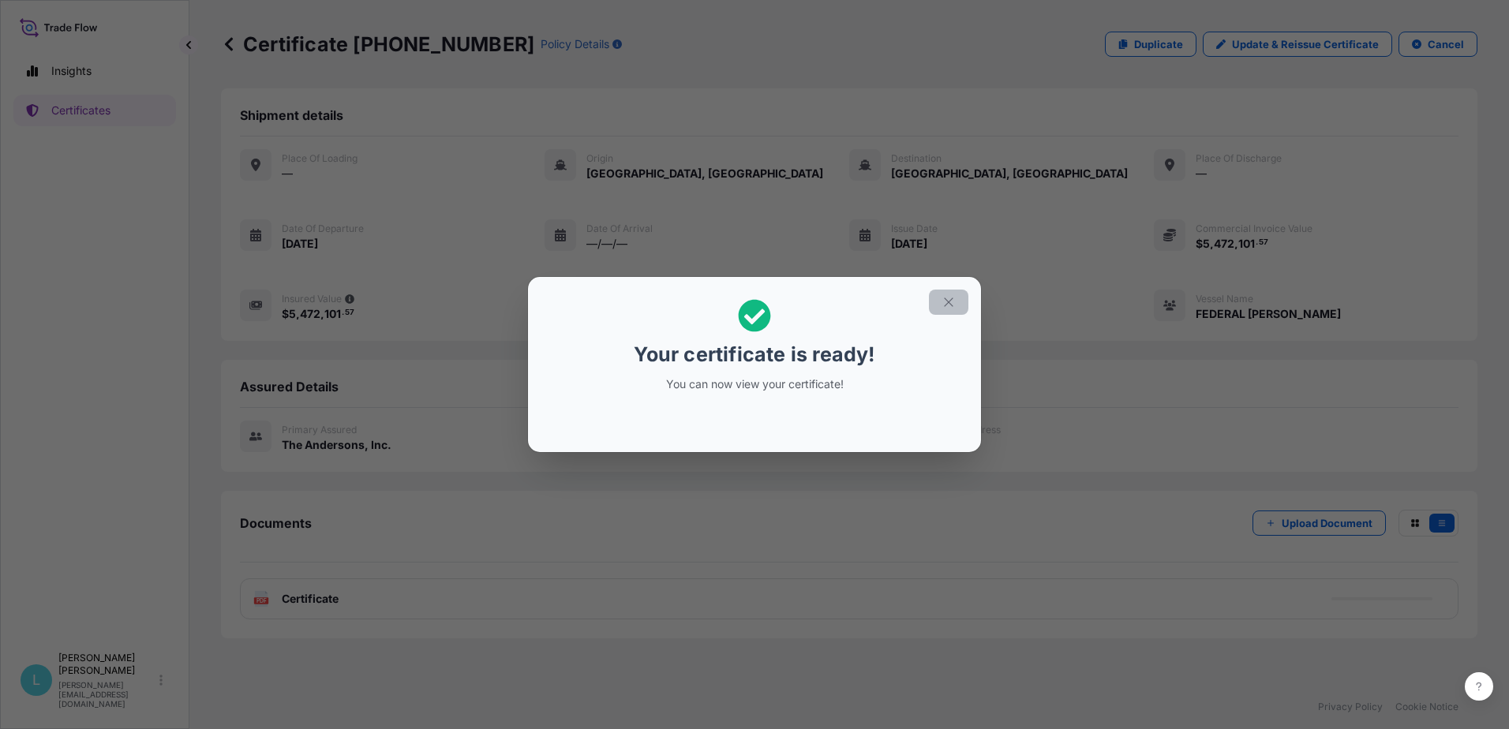
click at [946, 301] on icon "button" at bounding box center [949, 302] width 14 height 14
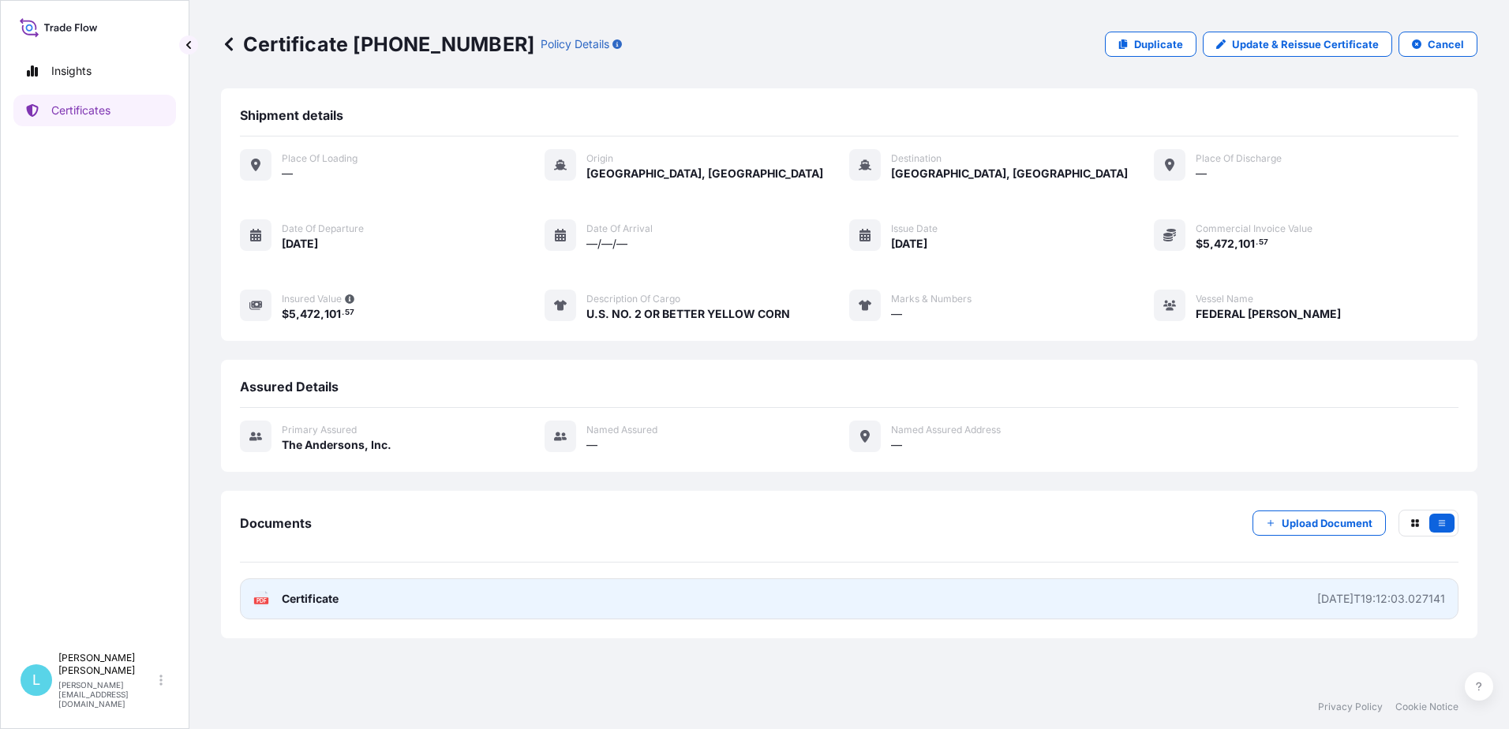
click at [1281, 601] on link "PDF Certificate [DATE]T19:12:03.027141" at bounding box center [849, 599] width 1219 height 41
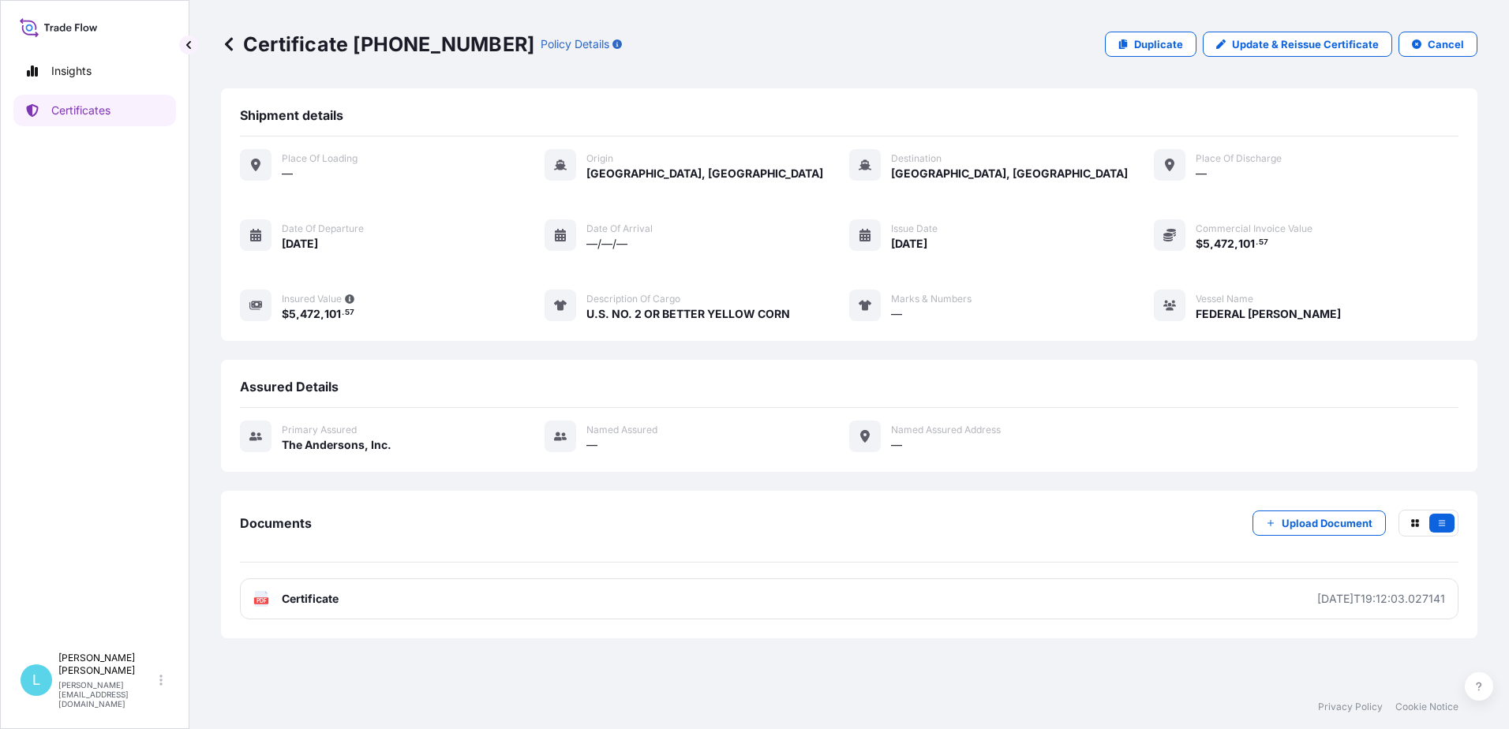
click at [230, 47] on icon at bounding box center [229, 43] width 8 height 13
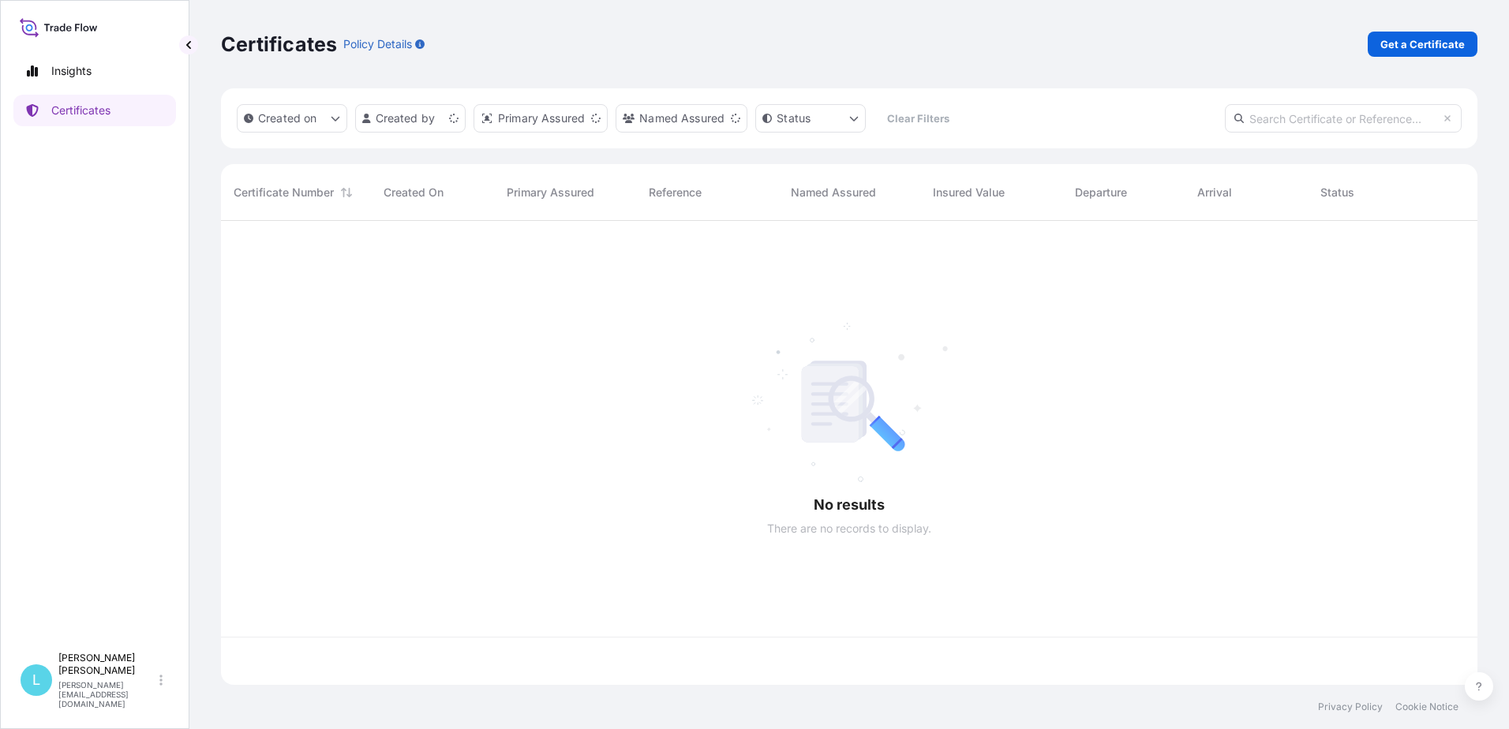
scroll to position [461, 1245]
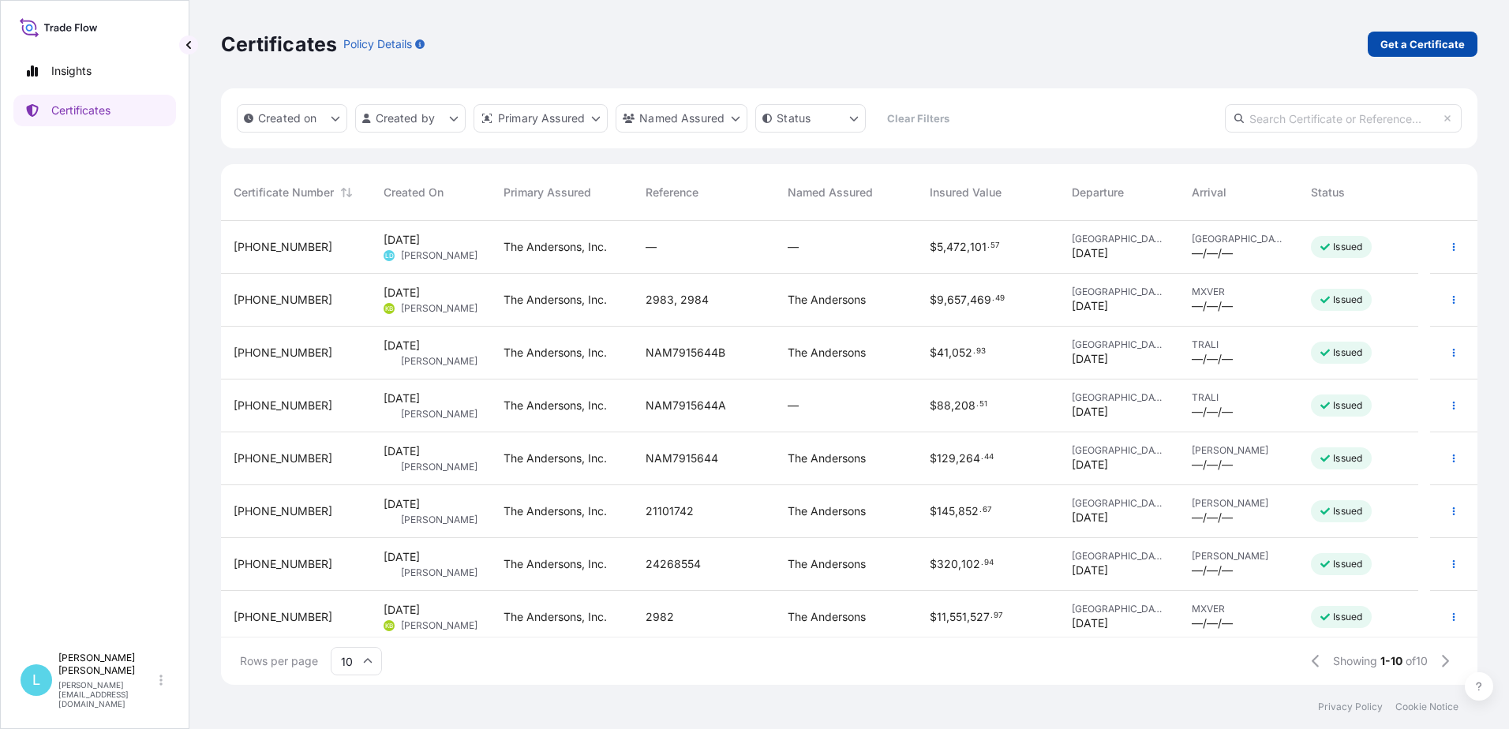
click at [1429, 49] on p "Get a Certificate" at bounding box center [1422, 44] width 84 height 16
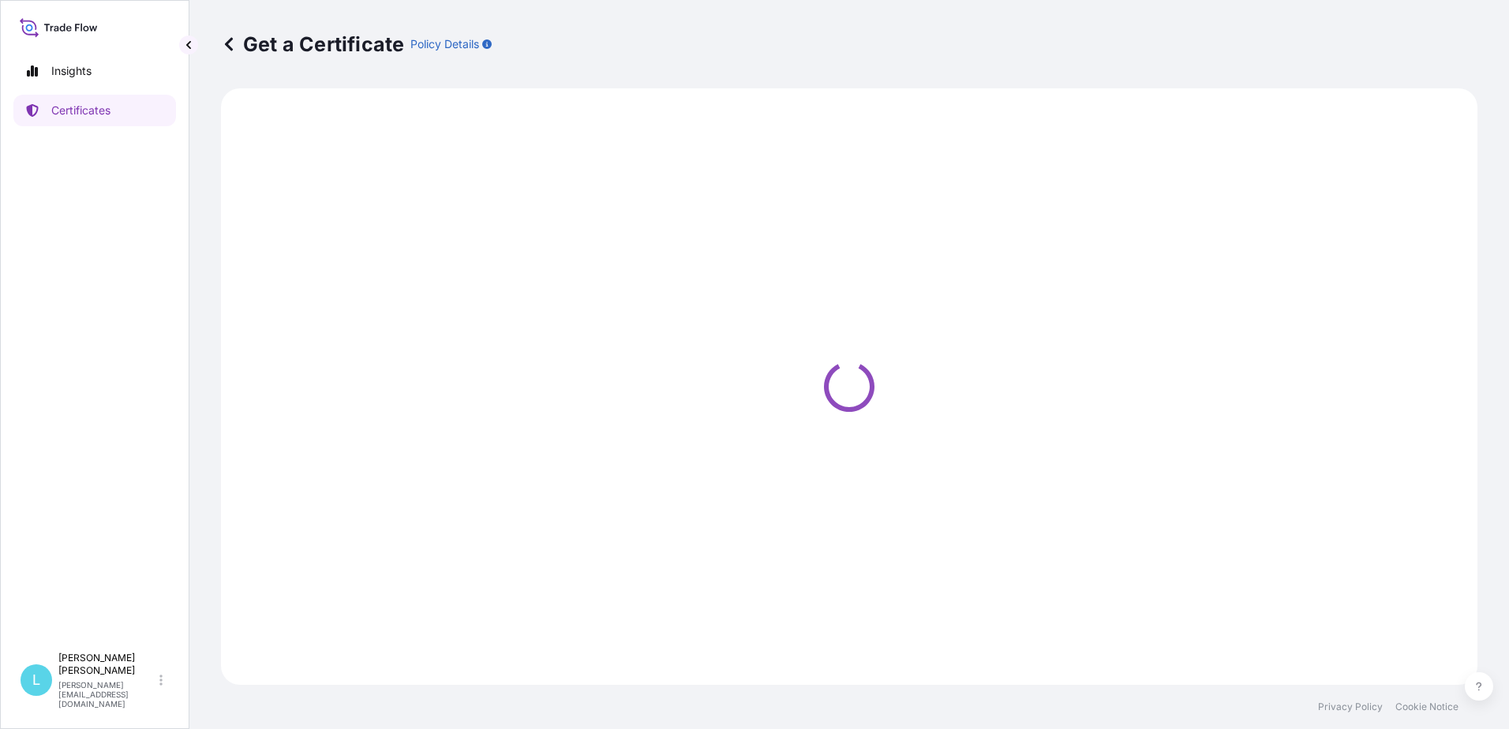
select select "Barge"
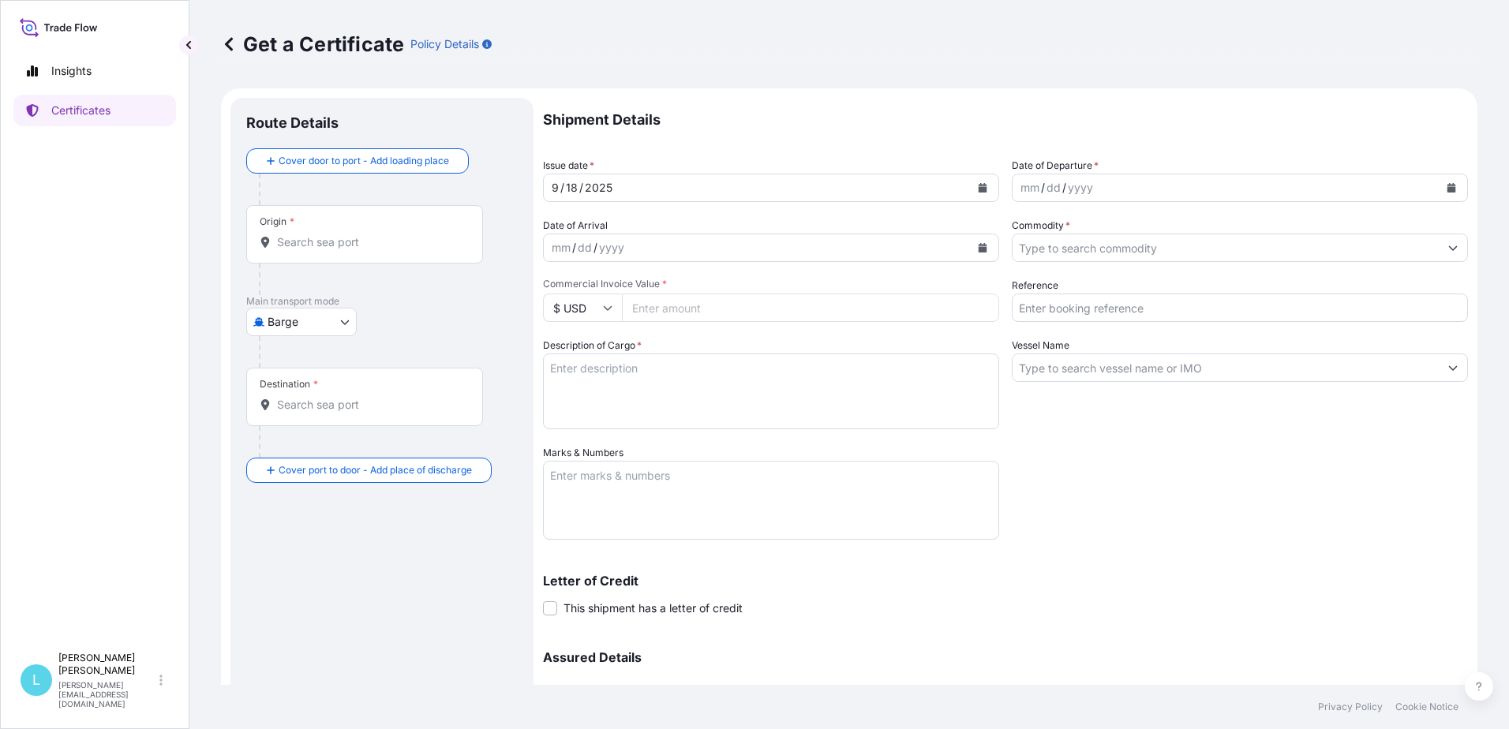
click at [314, 238] on input "Origin *" at bounding box center [370, 242] width 186 height 16
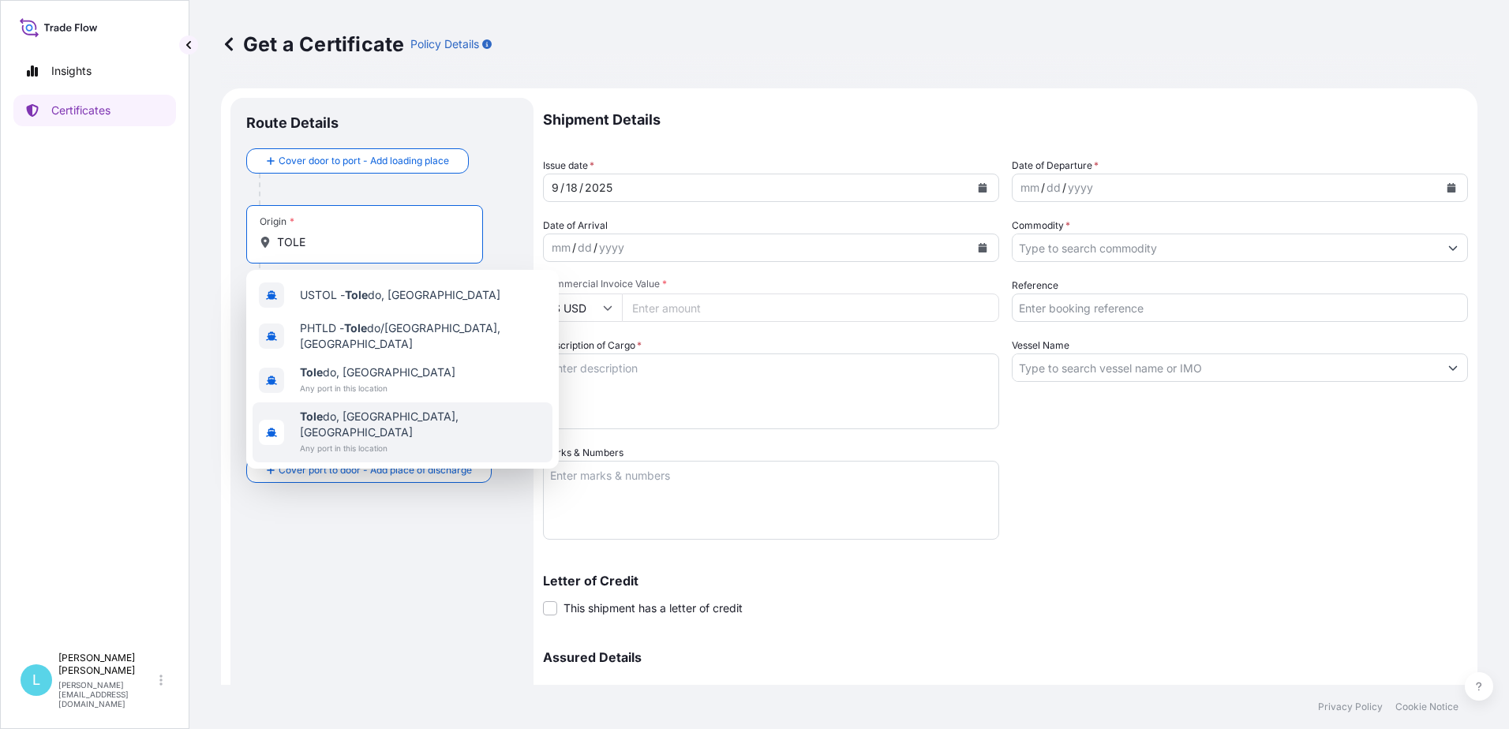
click at [336, 412] on span "Tole do, [GEOGRAPHIC_DATA], [GEOGRAPHIC_DATA]" at bounding box center [423, 425] width 246 height 32
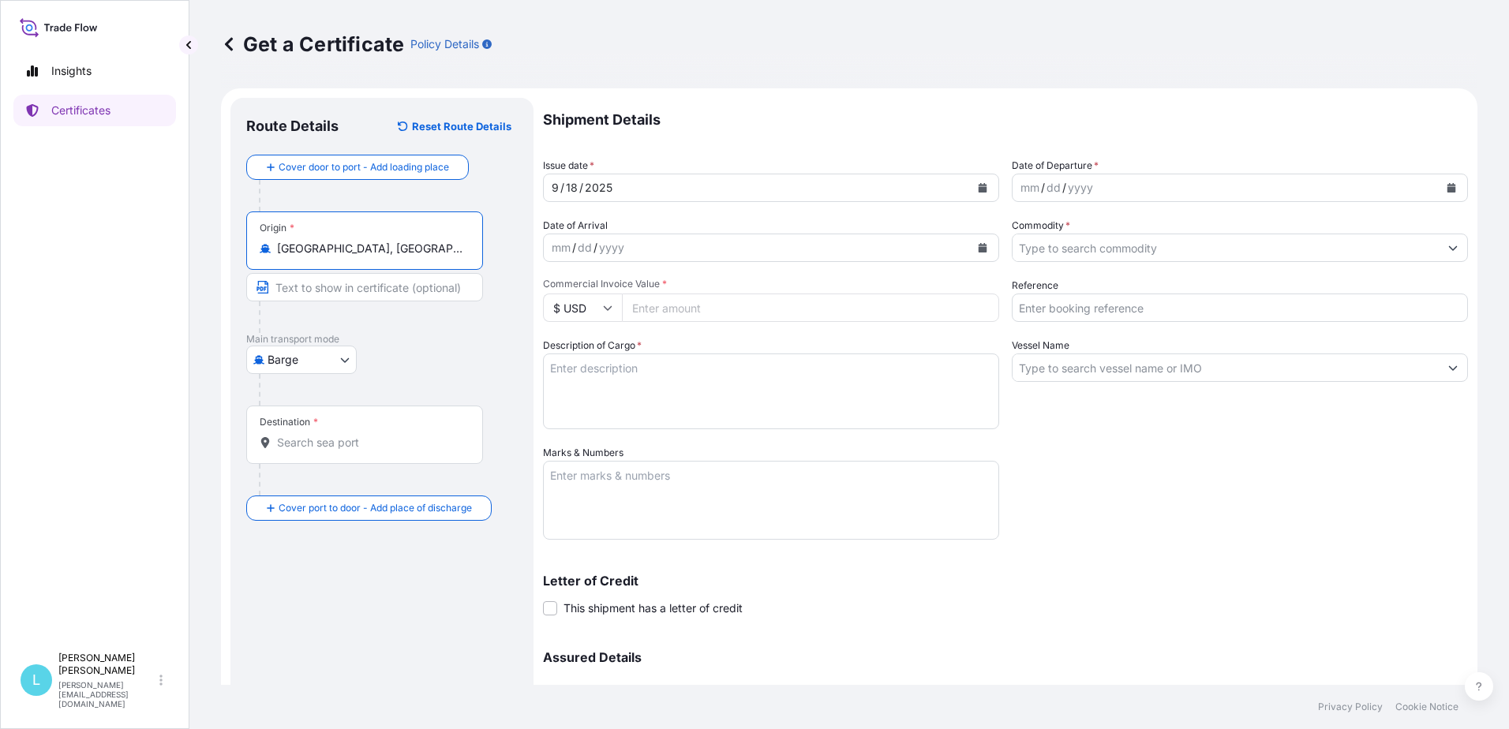
type input "[GEOGRAPHIC_DATA], [GEOGRAPHIC_DATA], [GEOGRAPHIC_DATA]"
click at [312, 358] on body "0 options available. 4 options available. Insights Certificates L [PERSON_NAME]…" at bounding box center [754, 364] width 1509 height 729
click at [290, 481] on span "Sea" at bounding box center [286, 486] width 20 height 16
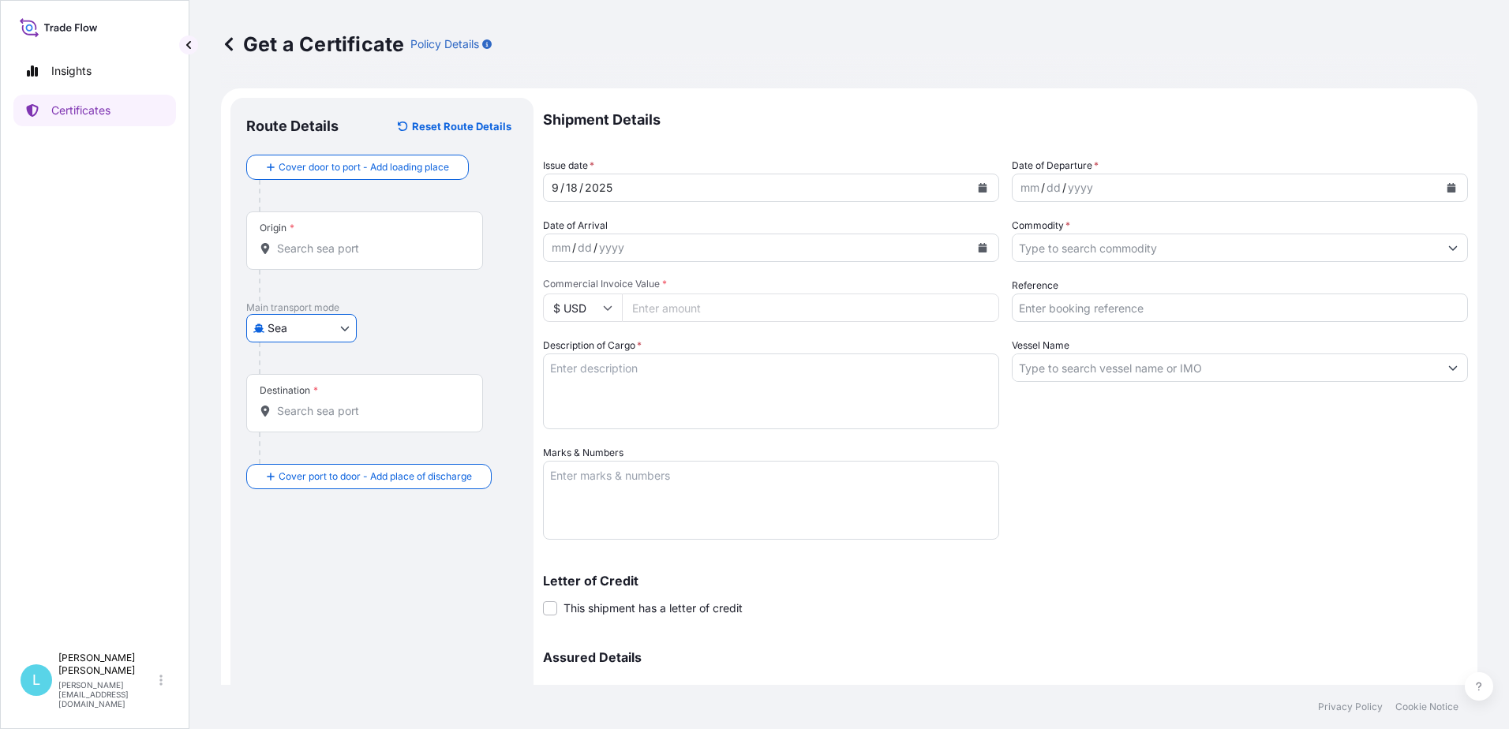
click at [324, 253] on input "Origin *" at bounding box center [370, 249] width 186 height 16
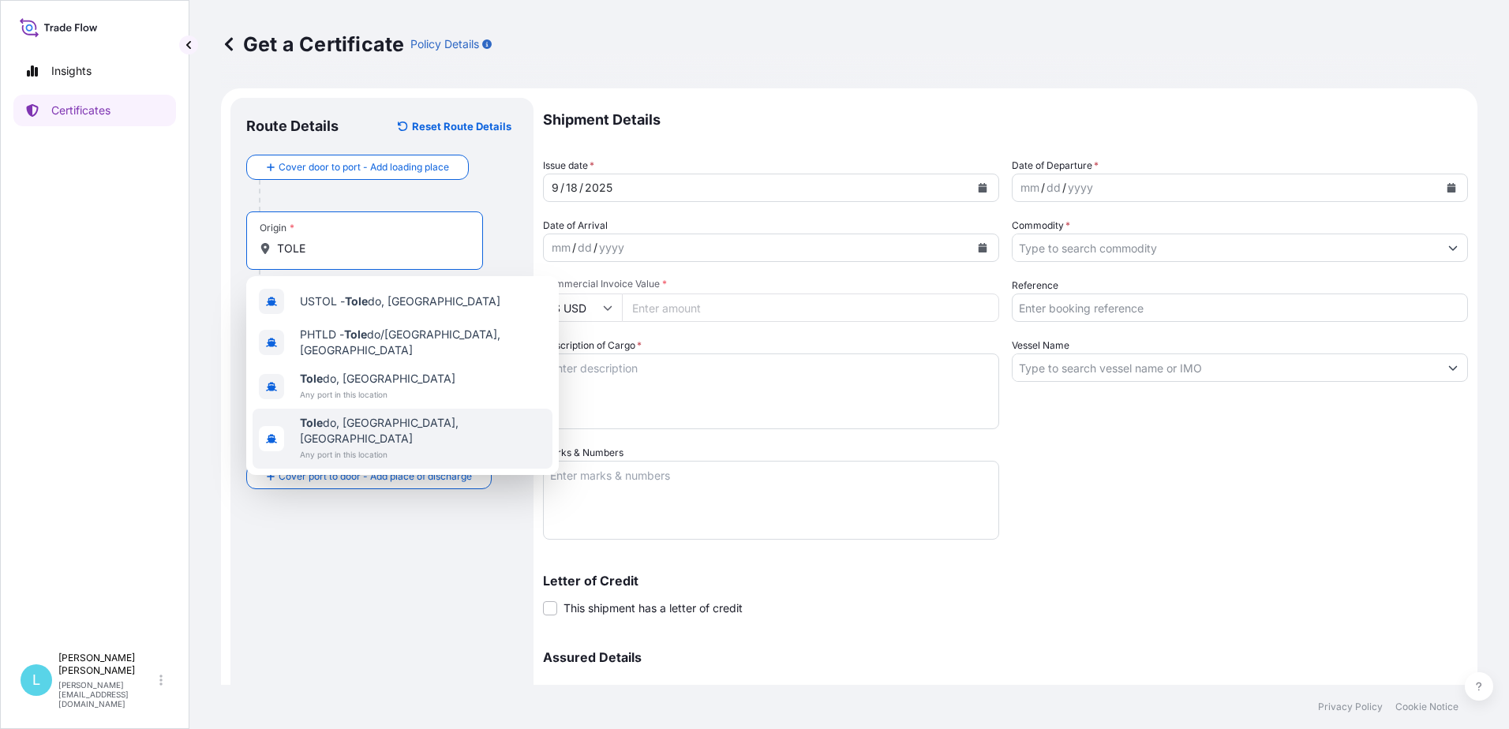
click at [335, 447] on span "Any port in this location" at bounding box center [423, 455] width 246 height 16
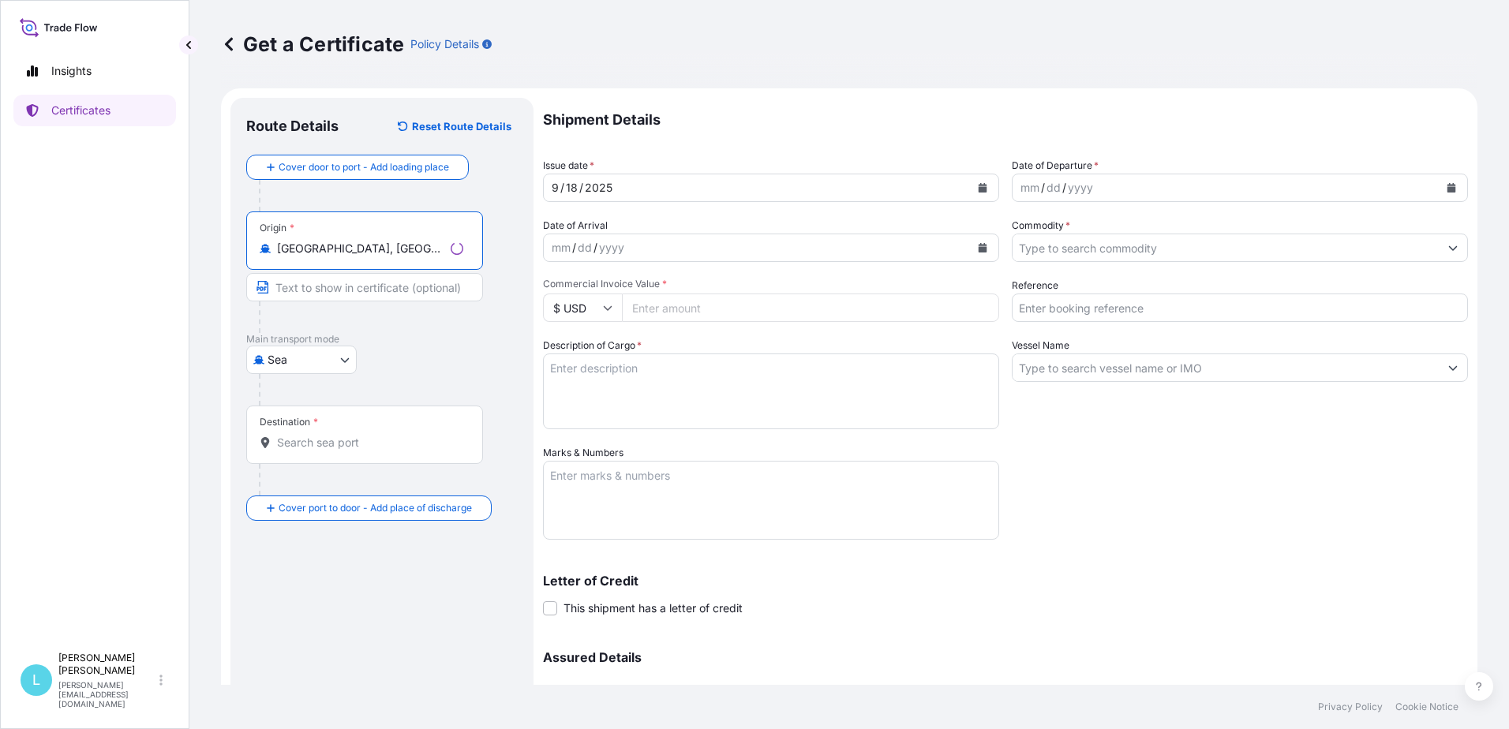
type input "[GEOGRAPHIC_DATA], [GEOGRAPHIC_DATA], [GEOGRAPHIC_DATA]"
click at [309, 425] on div "Destination *" at bounding box center [289, 422] width 58 height 13
click at [309, 435] on input "Destination *" at bounding box center [370, 443] width 186 height 16
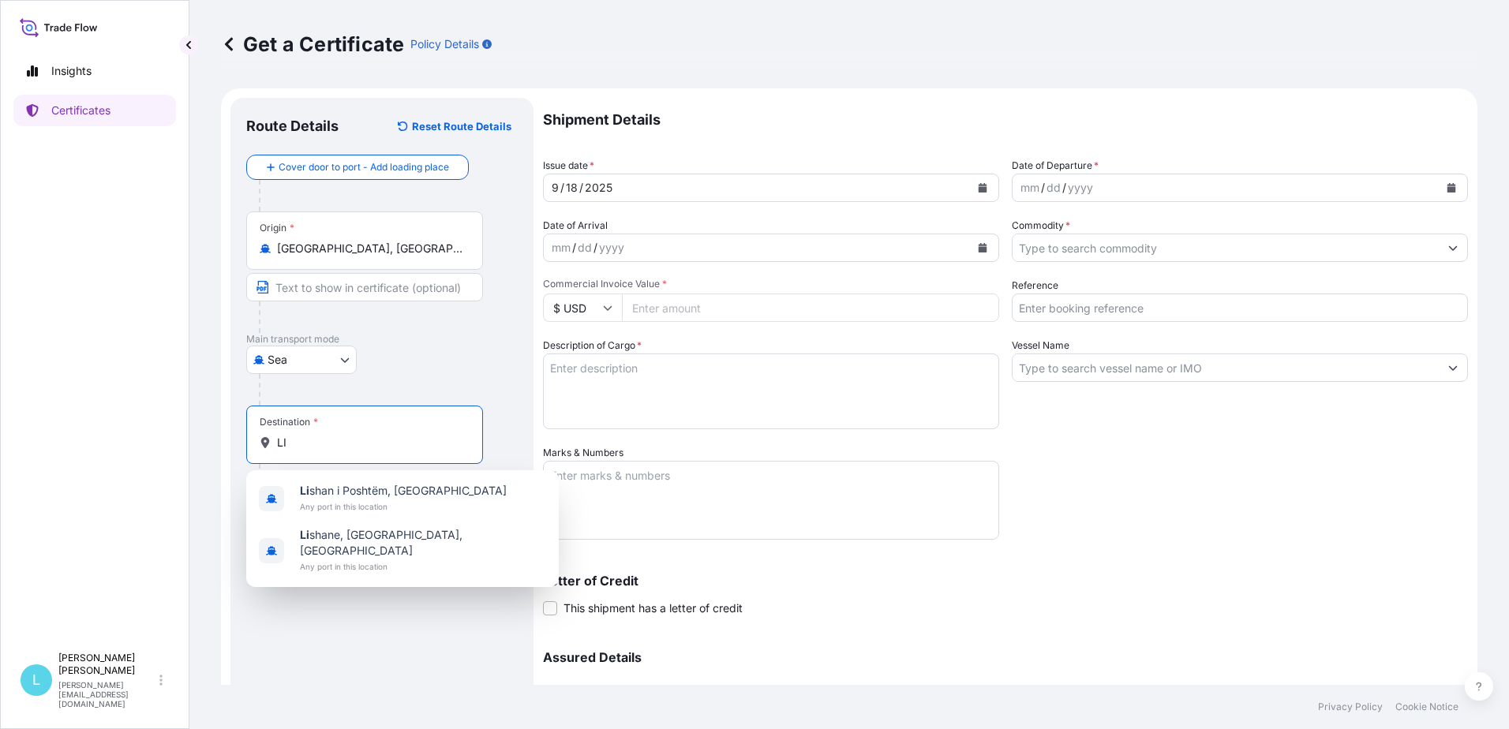
type input "L"
click at [338, 497] on span "[PERSON_NAME] d" at bounding box center [350, 491] width 100 height 16
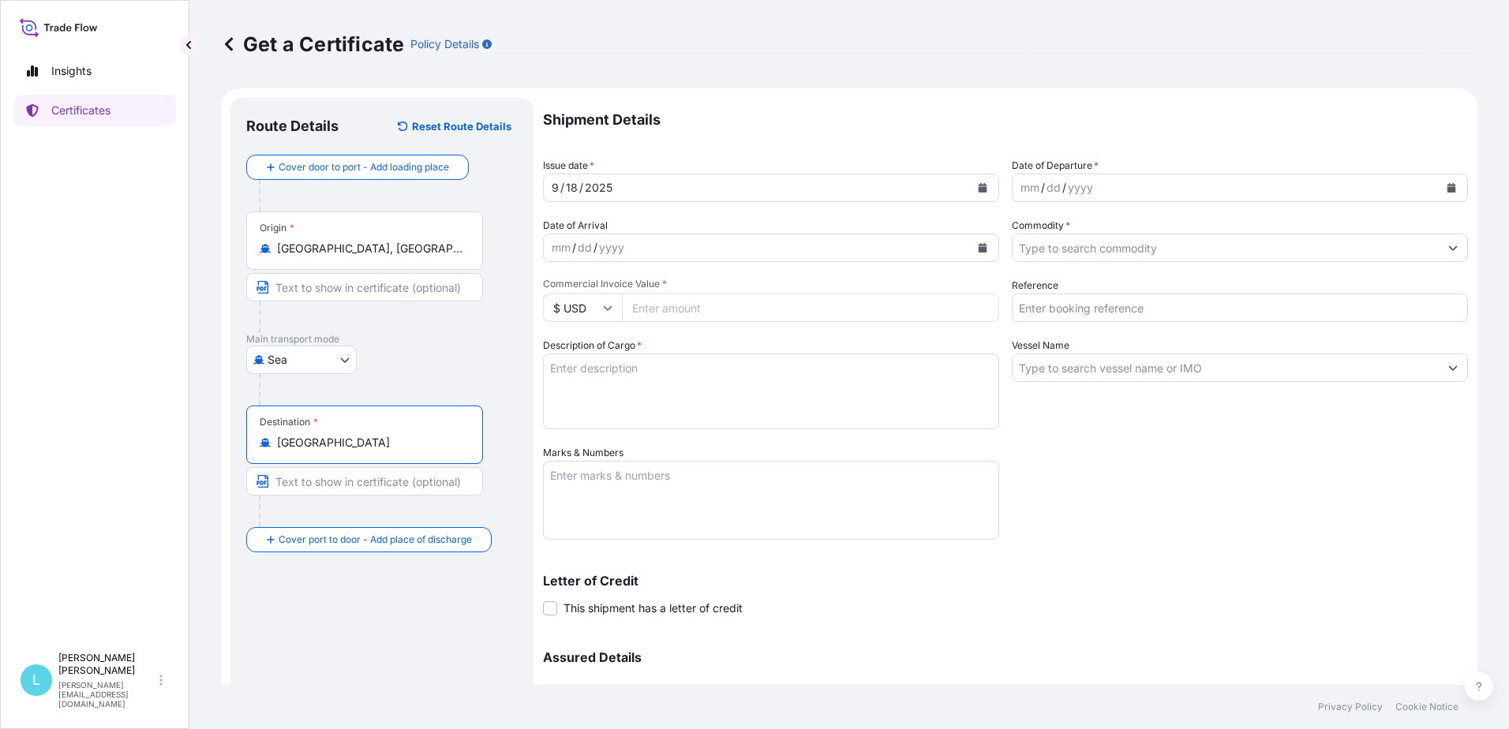
type input "[GEOGRAPHIC_DATA]"
click at [1447, 184] on icon "Calendar" at bounding box center [1451, 187] width 9 height 9
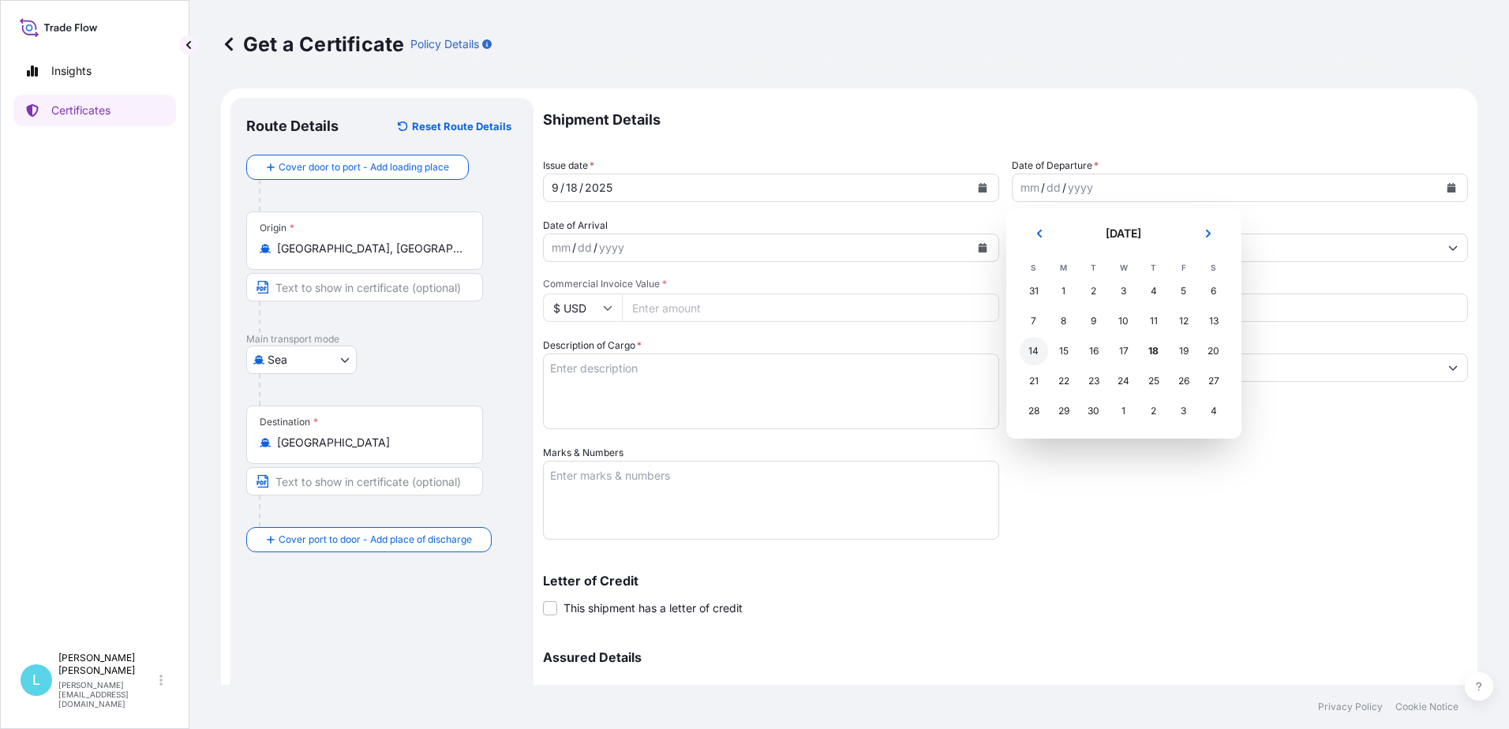
click at [1030, 350] on div "14" at bounding box center [1034, 351] width 28 height 28
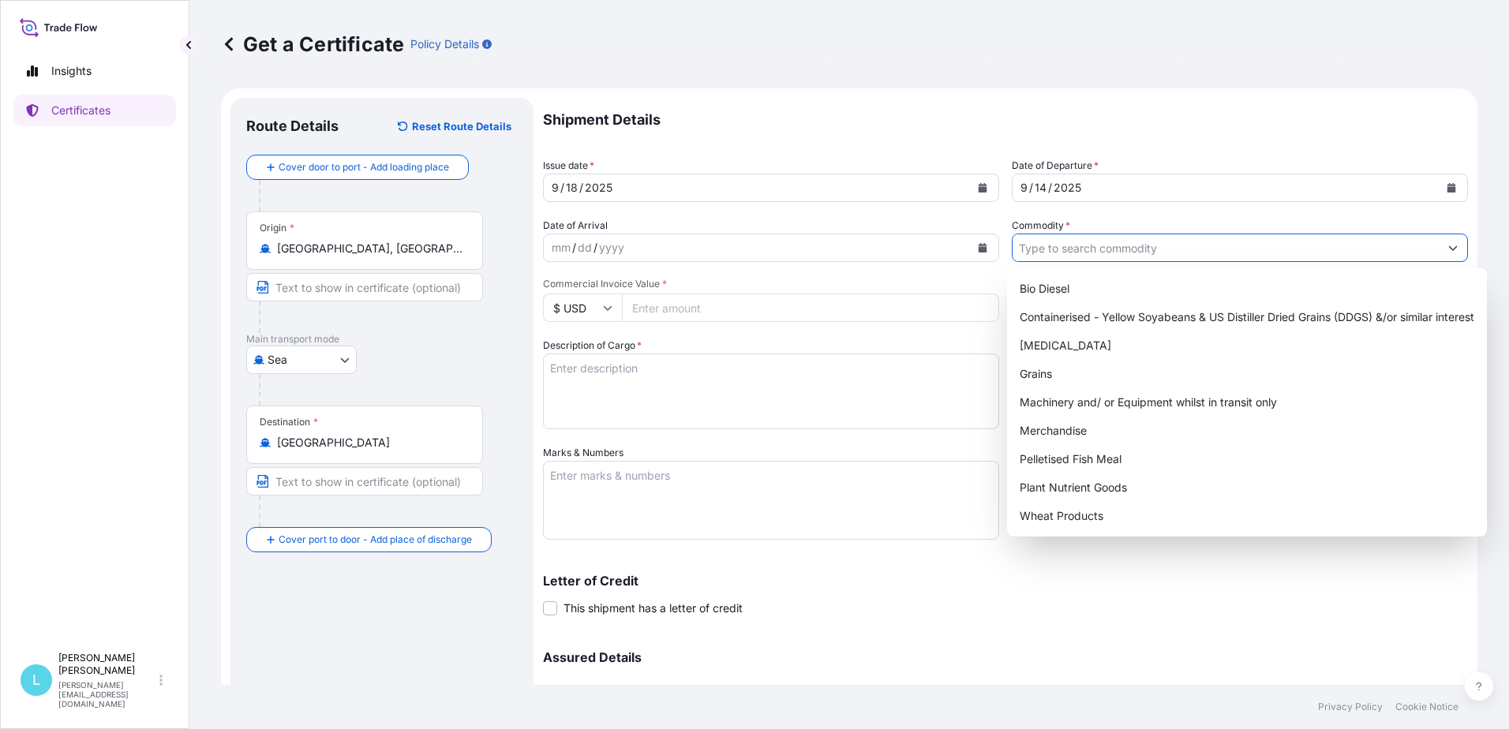
click at [1114, 245] on input "Commodity *" at bounding box center [1226, 248] width 426 height 28
click at [1049, 366] on div "Grains" at bounding box center [1246, 374] width 467 height 28
type input "Grains"
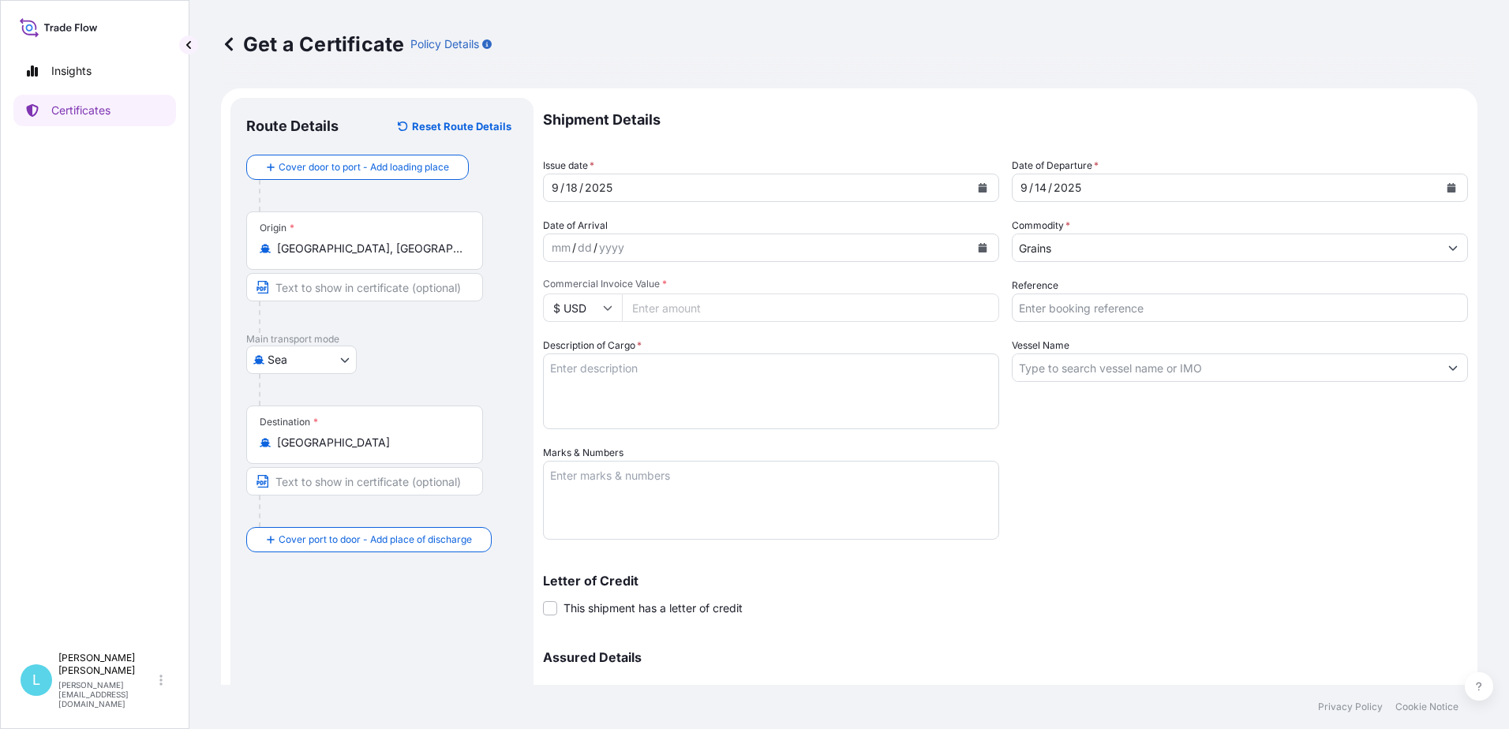
click at [558, 376] on textarea "Description of Cargo *" at bounding box center [771, 392] width 456 height 76
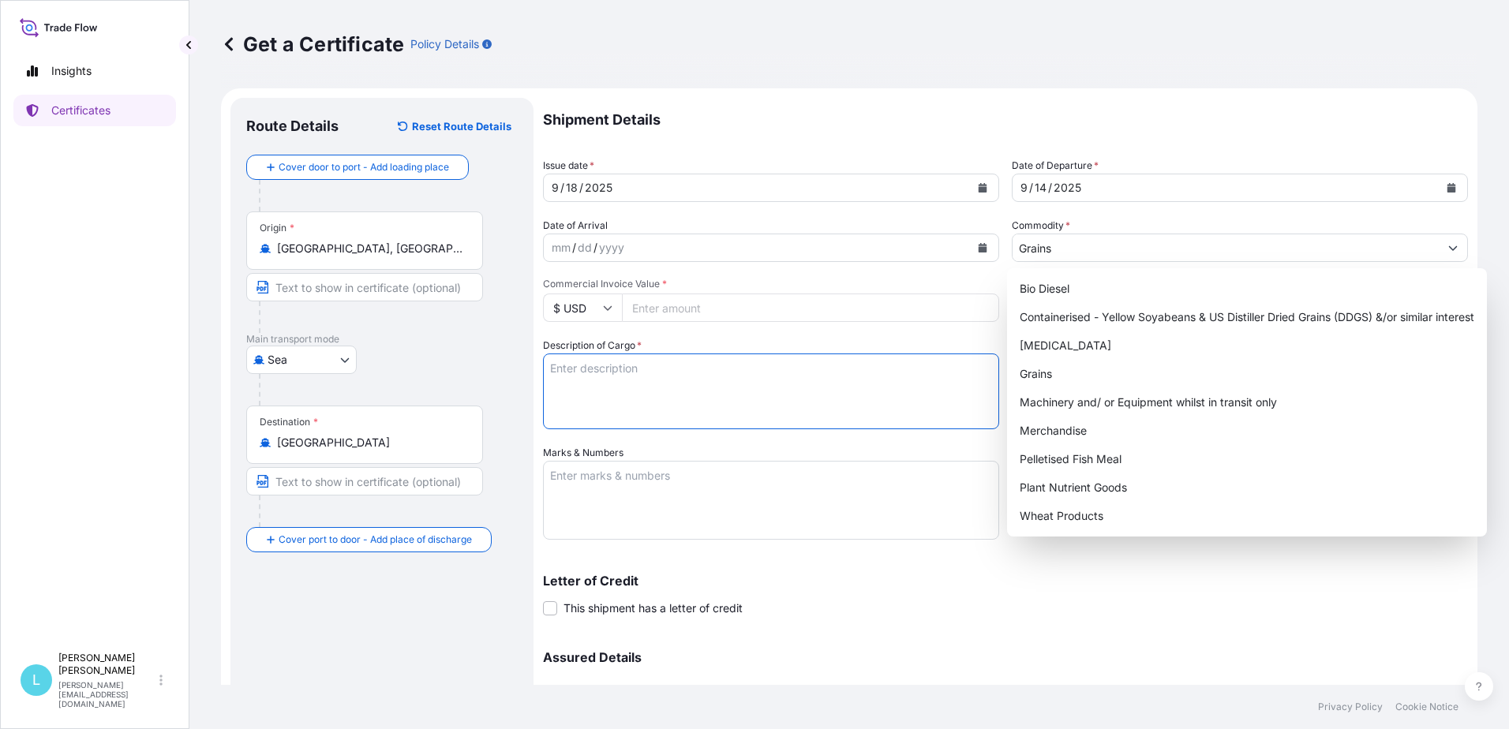
paste textarea "U.S. NO. 2 OR BETTER YELLOW CORN"
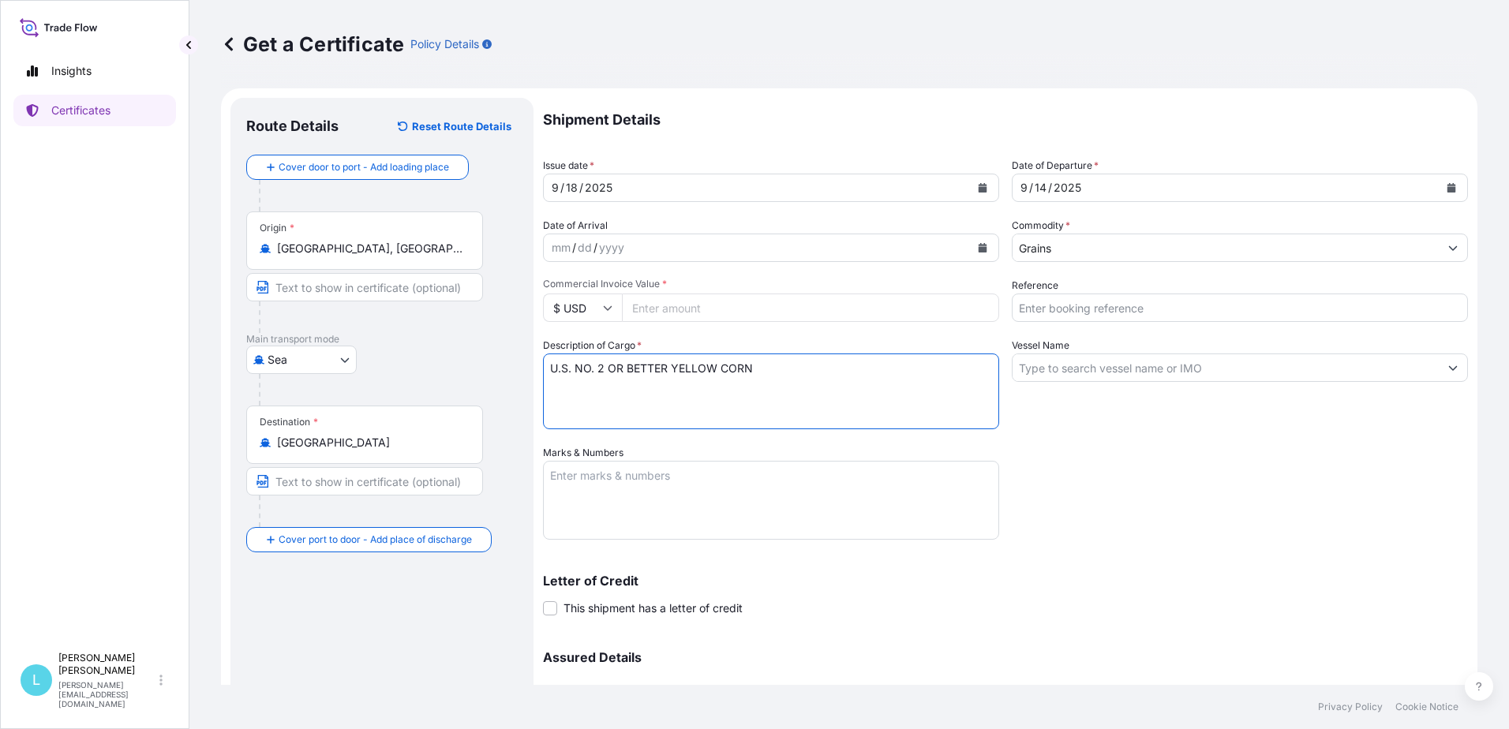
type textarea "U.S. NO. 2 OR BETTER YELLOW CORN"
click at [665, 309] on input "Commercial Invoice Value *" at bounding box center [810, 308] width 377 height 28
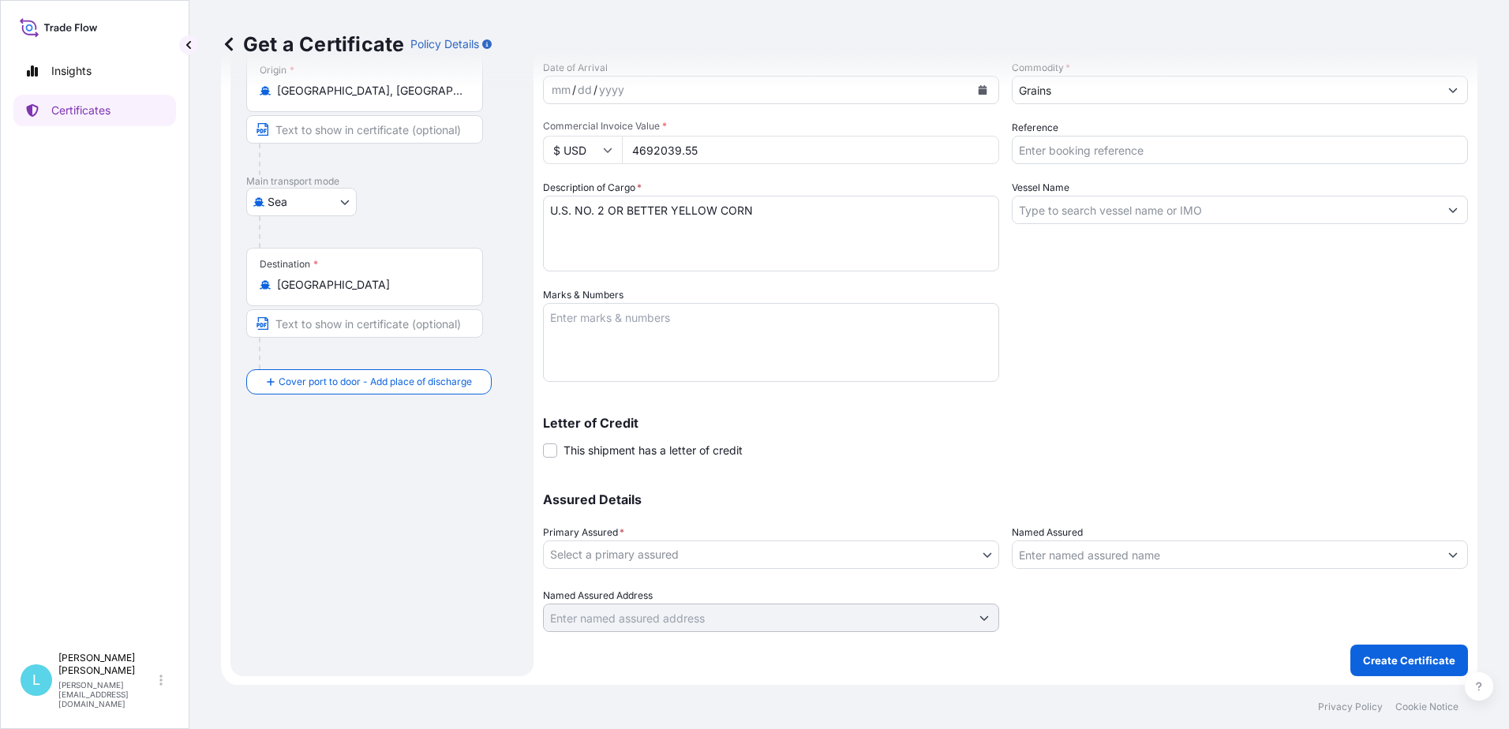
scroll to position [159, 0]
type input "4692039.55"
click at [678, 549] on body "9 options available. Insights Certificates L [PERSON_NAME] [EMAIL_ADDRESS][DOMA…" at bounding box center [754, 364] width 1509 height 729
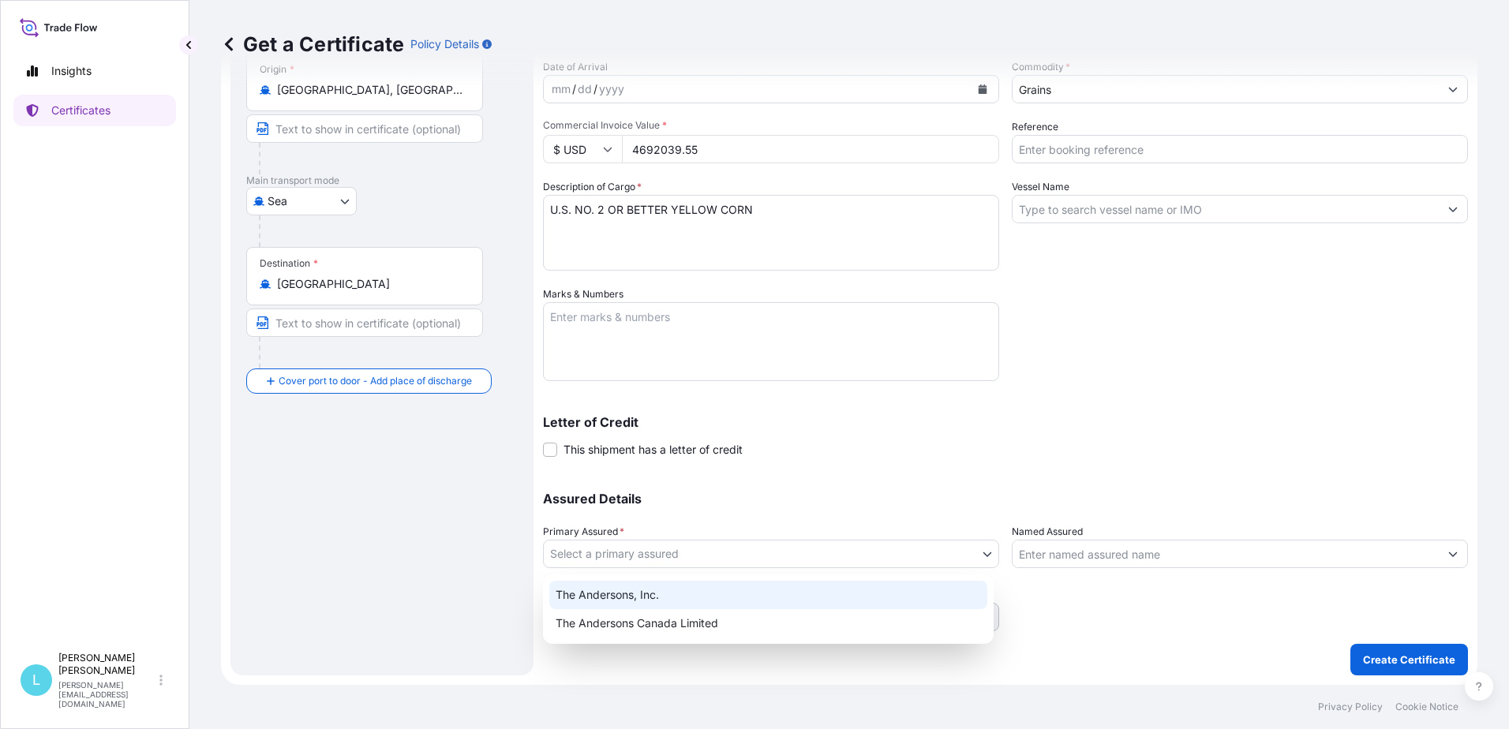
click at [648, 590] on div "The Andersons, Inc." at bounding box center [768, 595] width 438 height 28
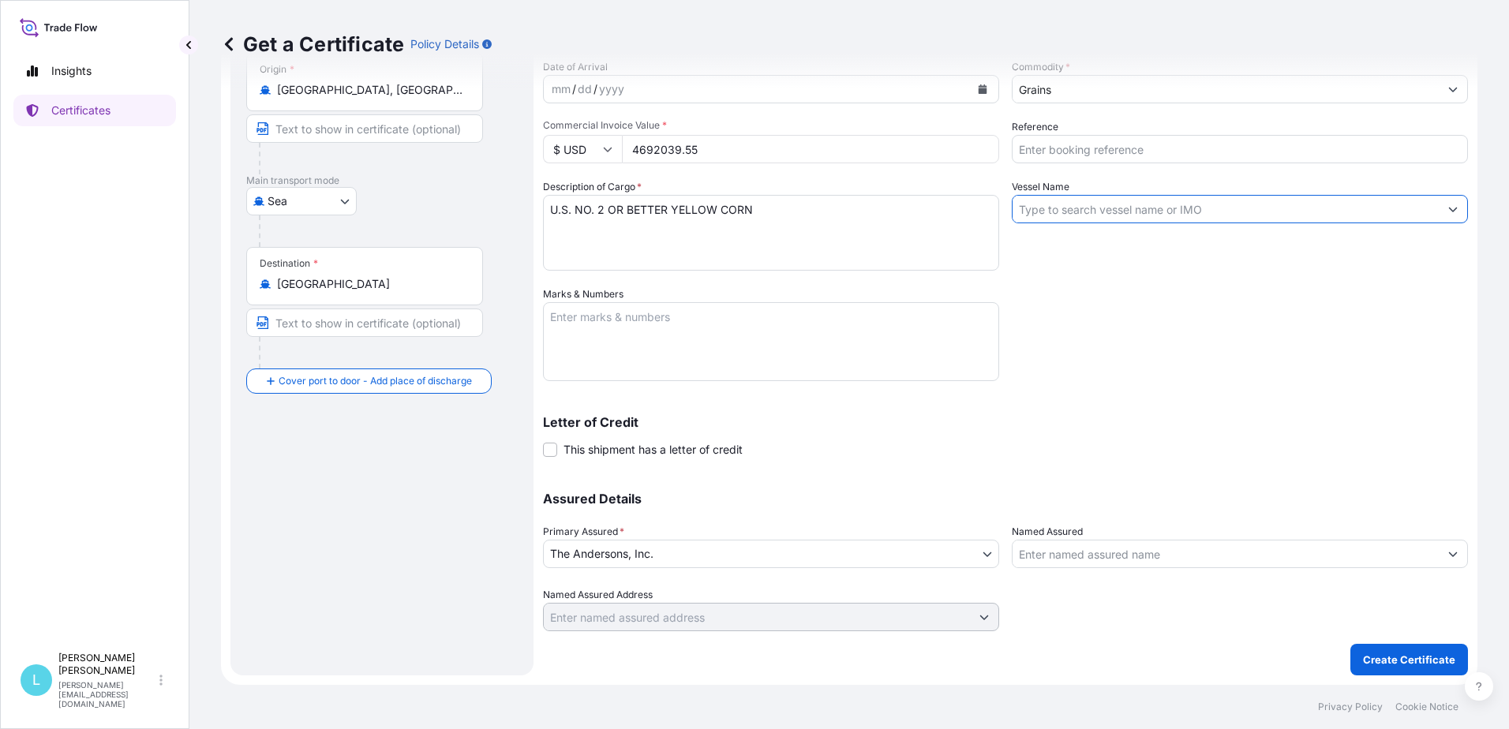
click at [1062, 214] on input "Vessel Name" at bounding box center [1226, 209] width 426 height 28
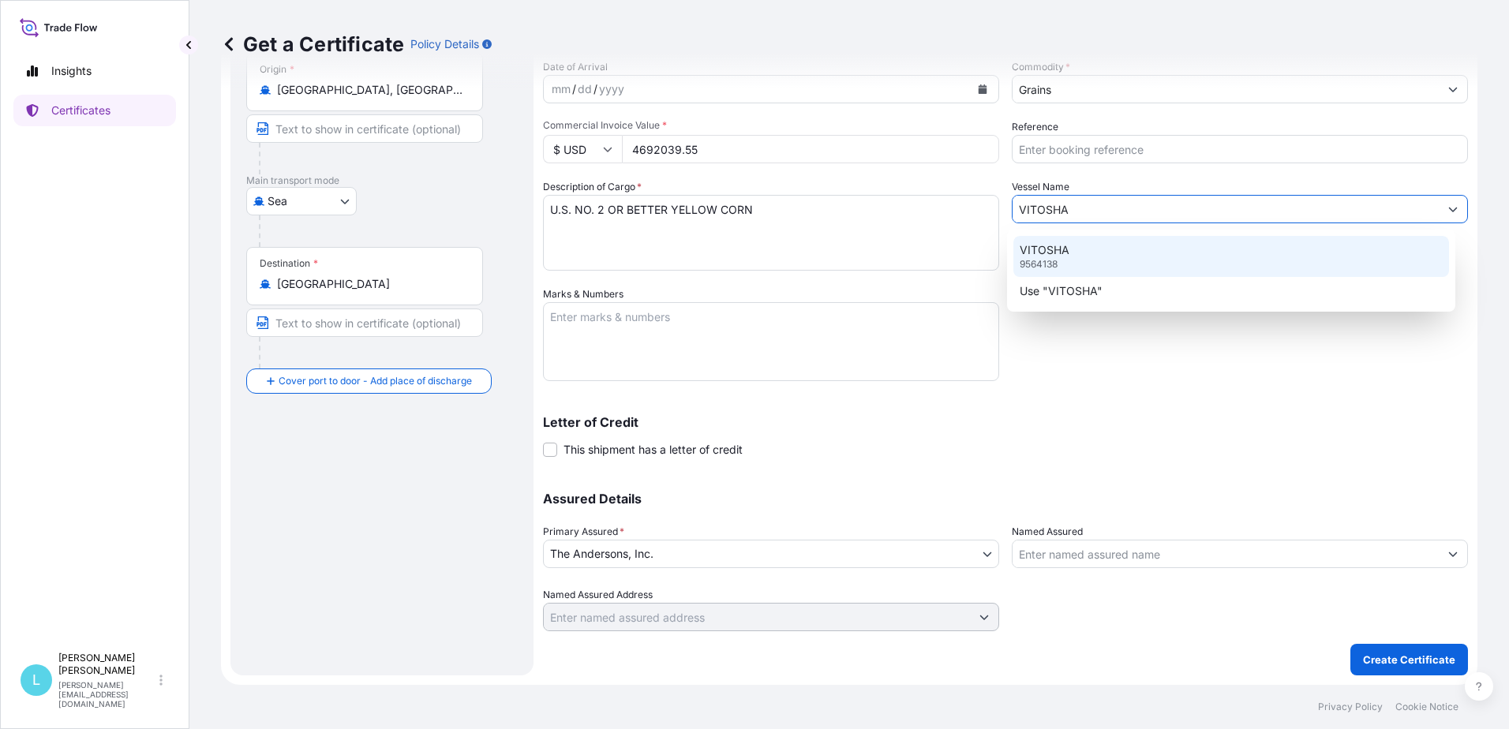
click at [1041, 255] on p "VITOSHA" at bounding box center [1045, 250] width 50 height 16
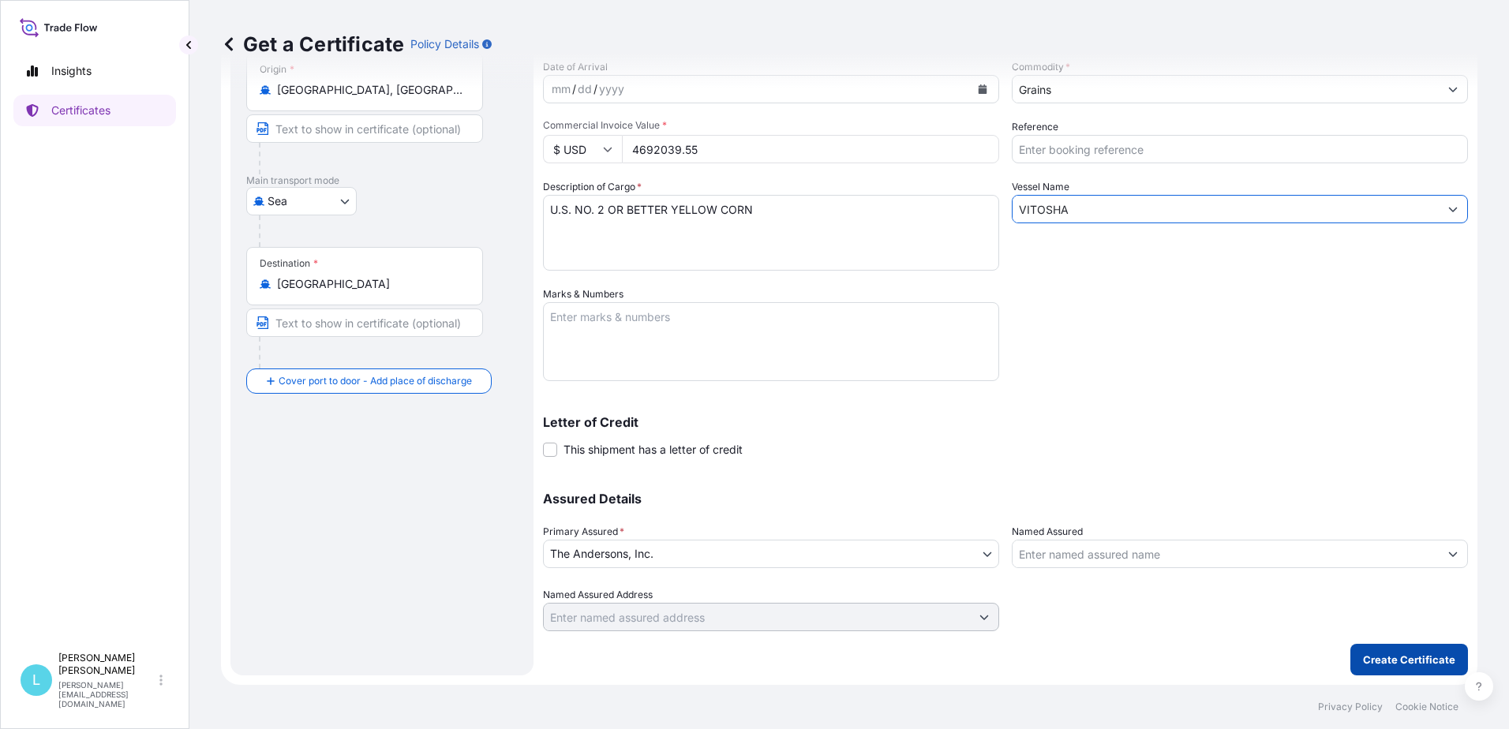
type input "VITOSHA"
click at [1379, 659] on p "Create Certificate" at bounding box center [1409, 660] width 92 height 16
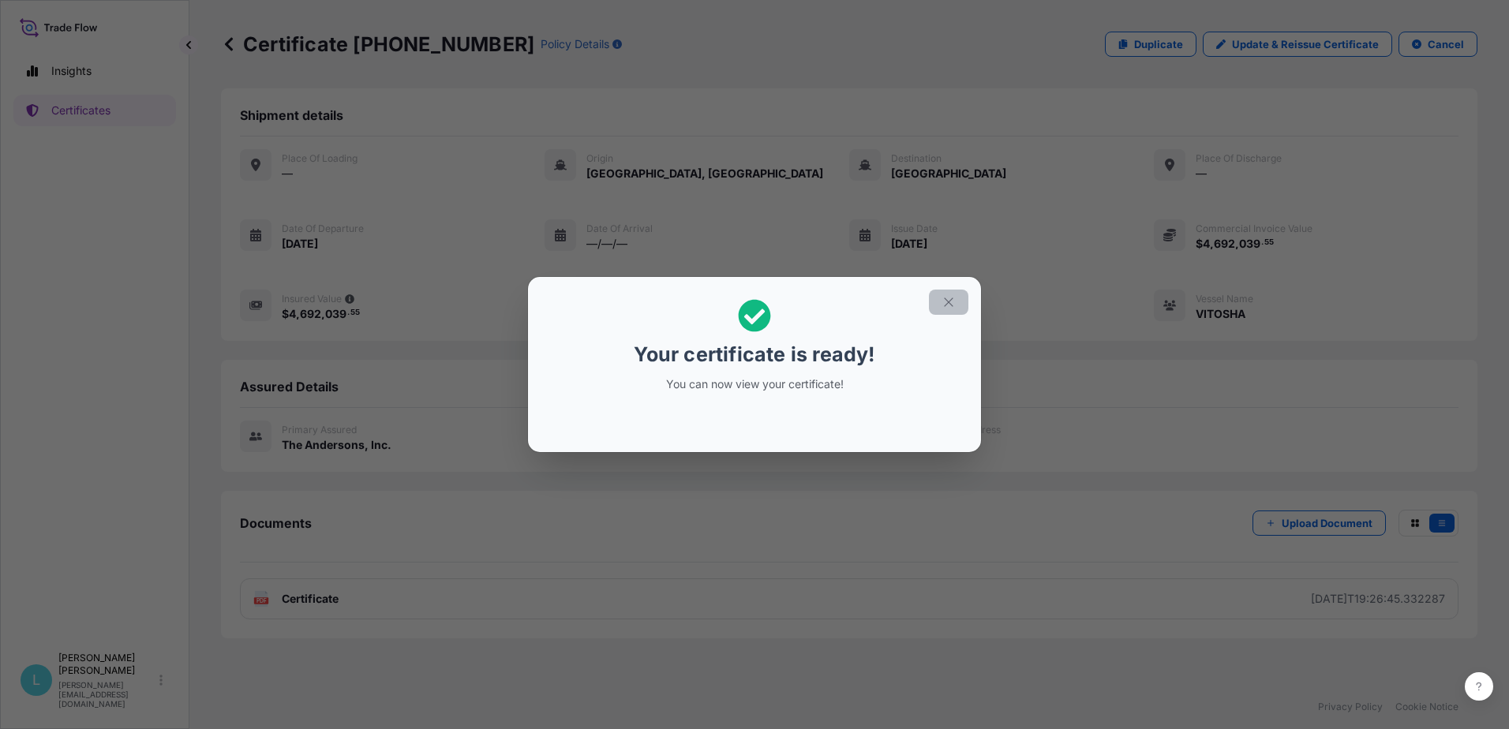
click at [947, 309] on button "button" at bounding box center [948, 302] width 39 height 25
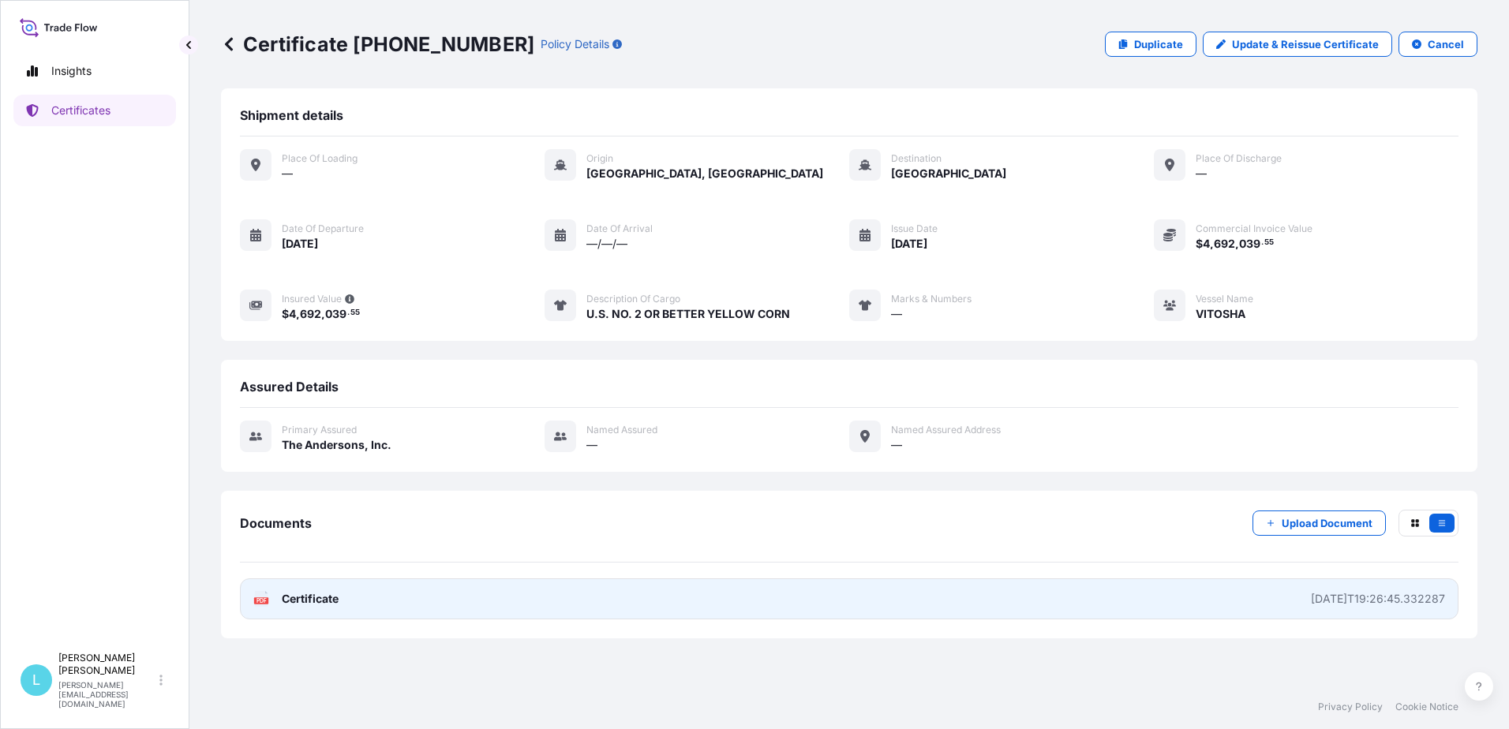
click at [472, 601] on link "PDF Certificate [DATE]T19:26:45.332287" at bounding box center [849, 599] width 1219 height 41
